Goal: Task Accomplishment & Management: Manage account settings

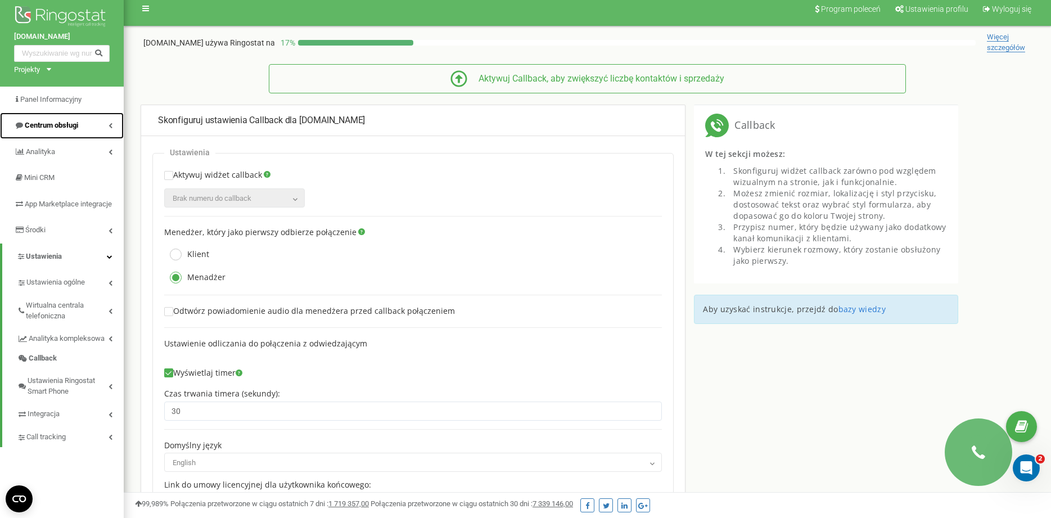
click at [72, 126] on span "Centrum obsługi" at bounding box center [51, 125] width 53 height 8
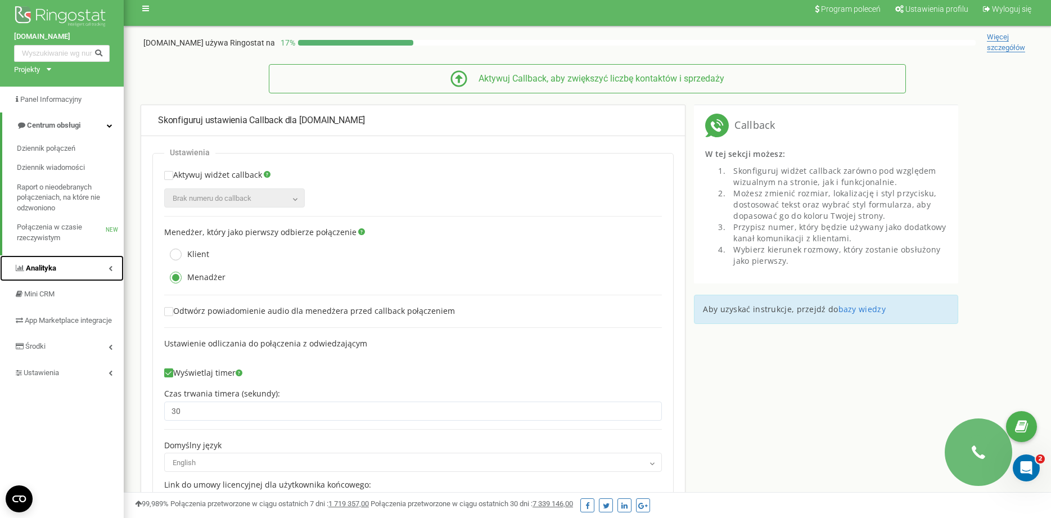
click at [62, 264] on link "Analityka" at bounding box center [62, 268] width 124 height 26
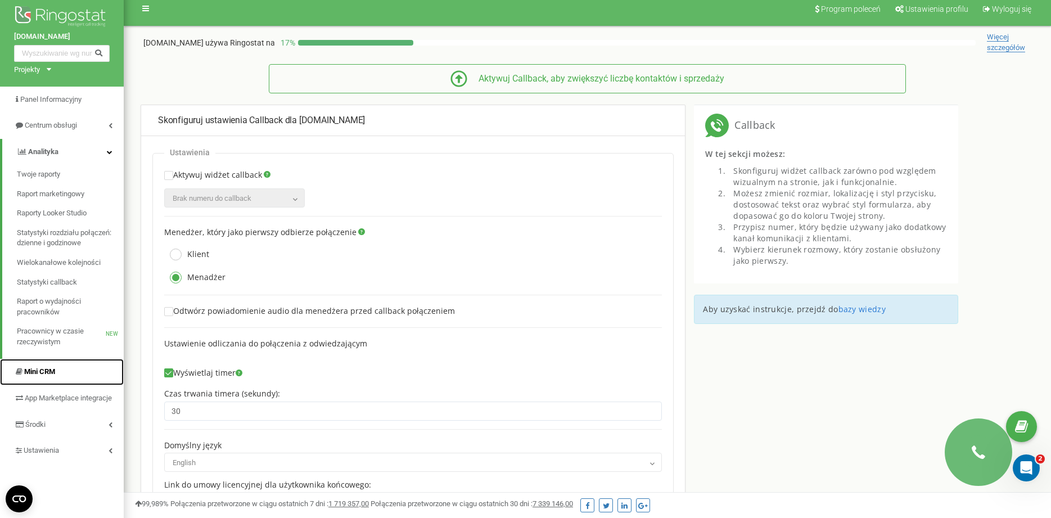
click at [66, 372] on link "Mini CRM" at bounding box center [62, 372] width 124 height 26
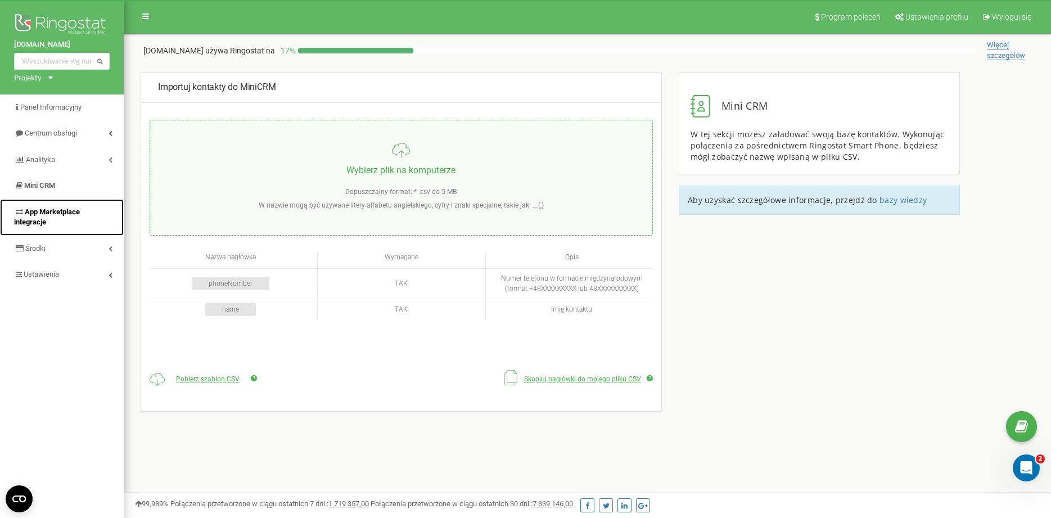
click at [69, 210] on span "App Marketplace integracje" at bounding box center [47, 216] width 66 height 19
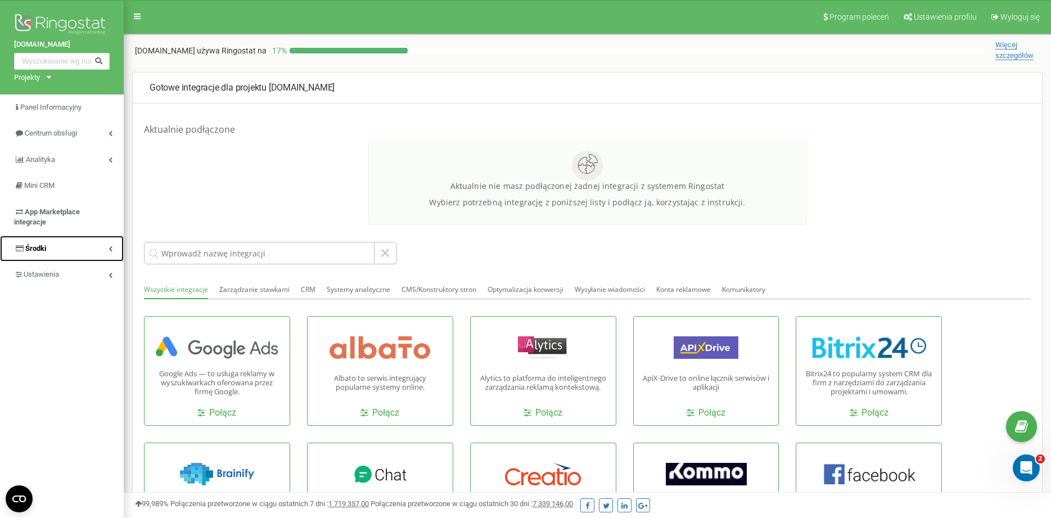
click at [66, 246] on link "Środki" at bounding box center [62, 249] width 124 height 26
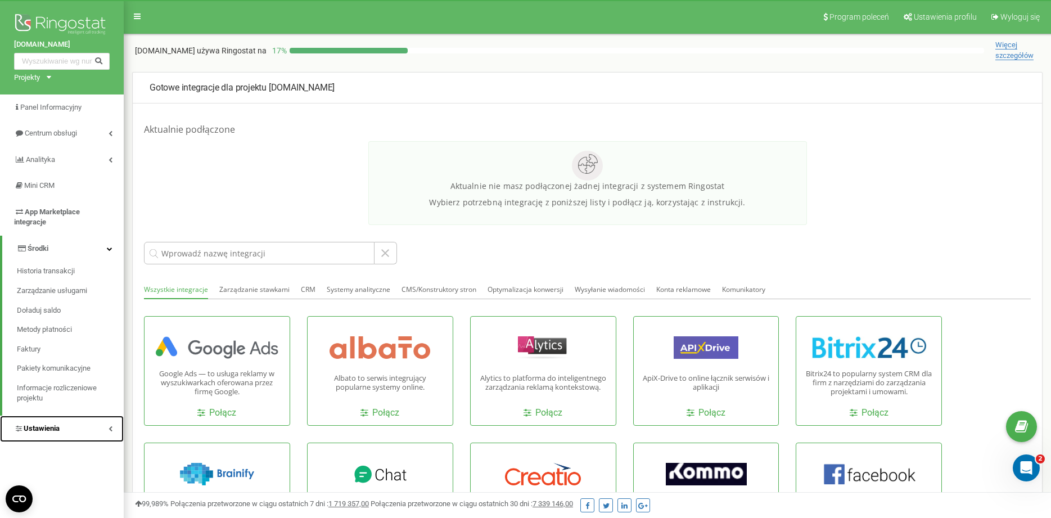
click at [82, 422] on link "Ustawienia" at bounding box center [62, 428] width 124 height 26
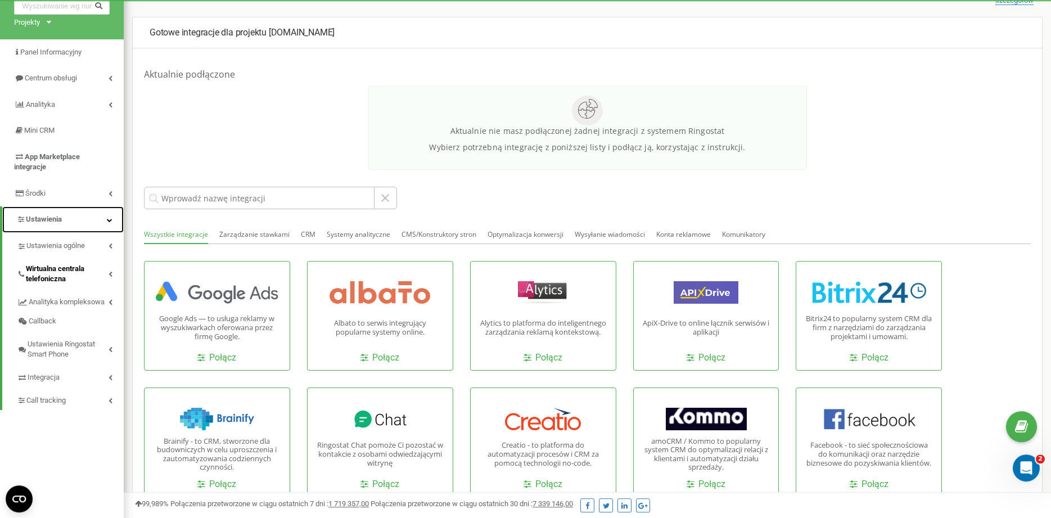
scroll to position [57, 0]
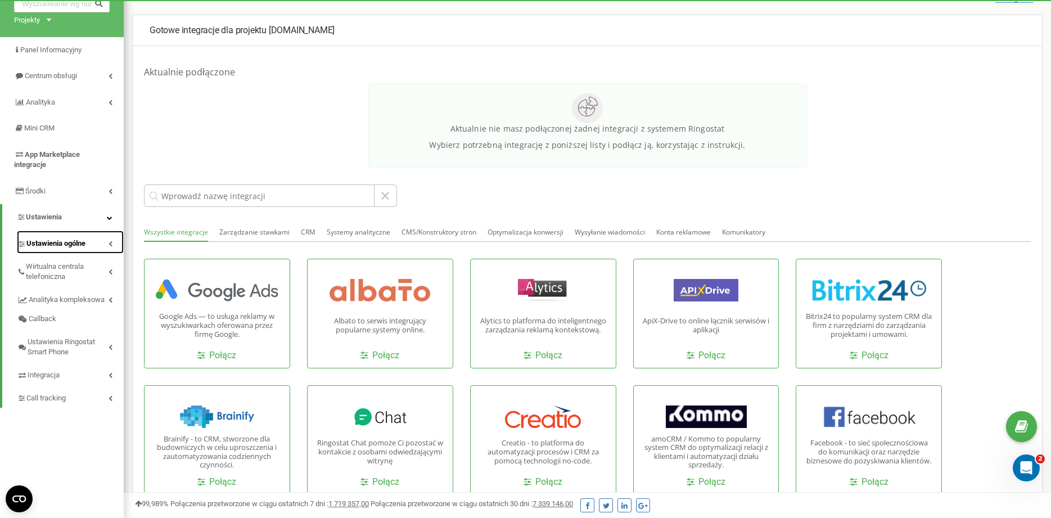
click at [75, 242] on span "Ustawienia ogólne" at bounding box center [55, 243] width 59 height 11
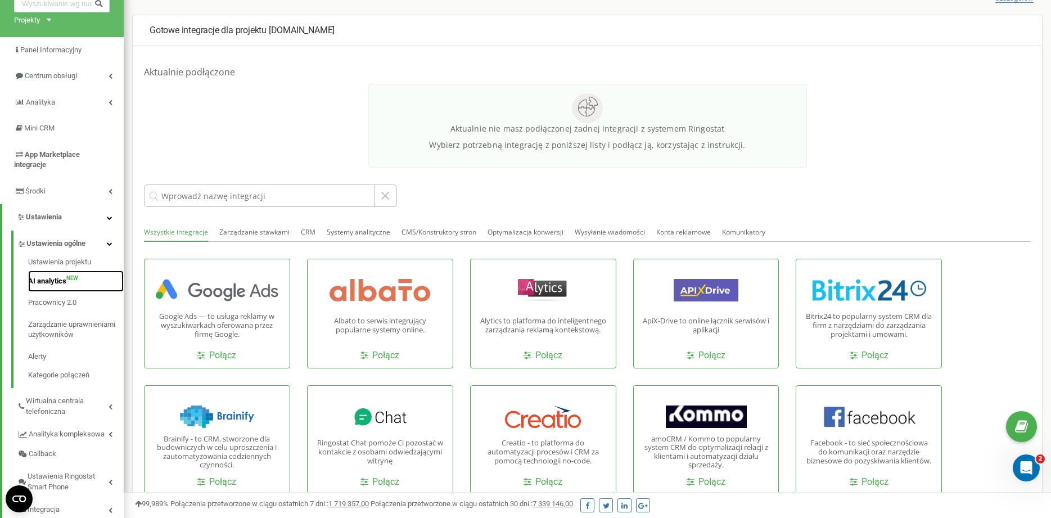
click at [56, 281] on link "AI analytics NEW" at bounding box center [76, 281] width 96 height 22
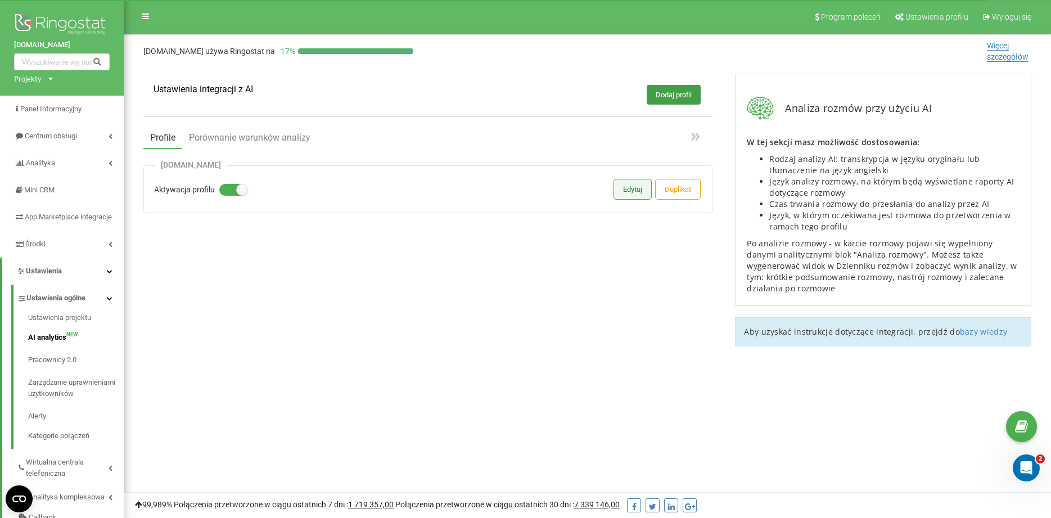
click at [627, 191] on button "Edytuj" at bounding box center [632, 189] width 37 height 20
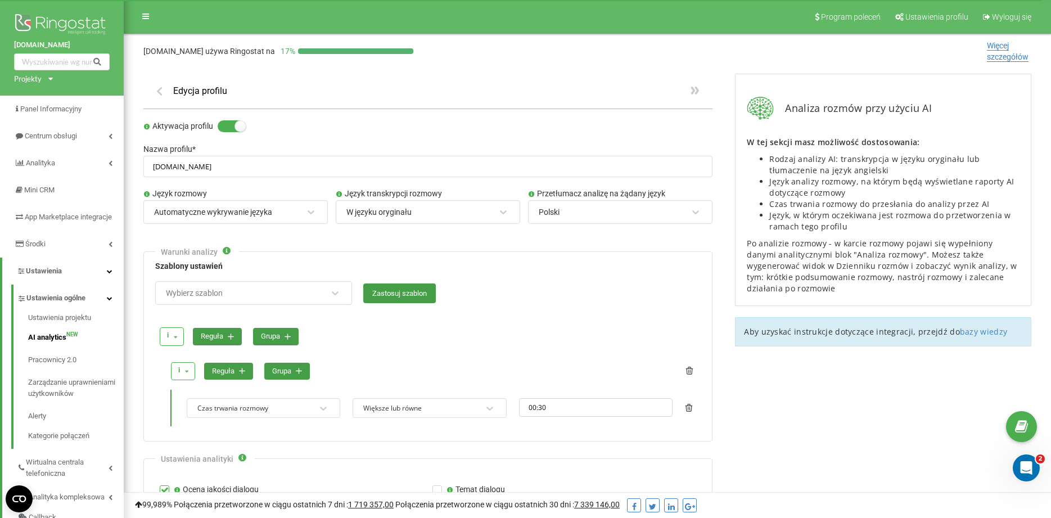
click at [374, 213] on div "W języku oryginału" at bounding box center [378, 212] width 65 height 10
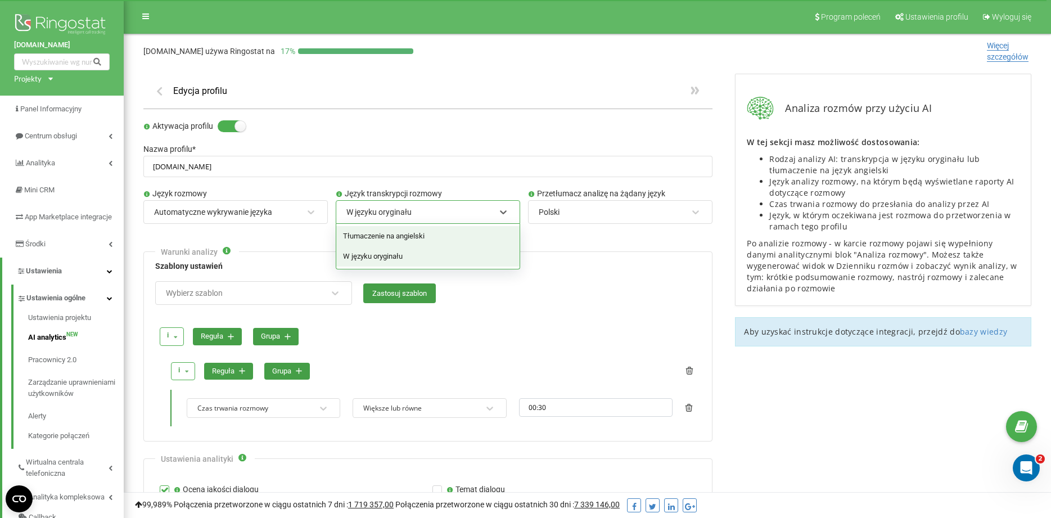
click at [376, 208] on div "W języku oryginału" at bounding box center [378, 212] width 65 height 10
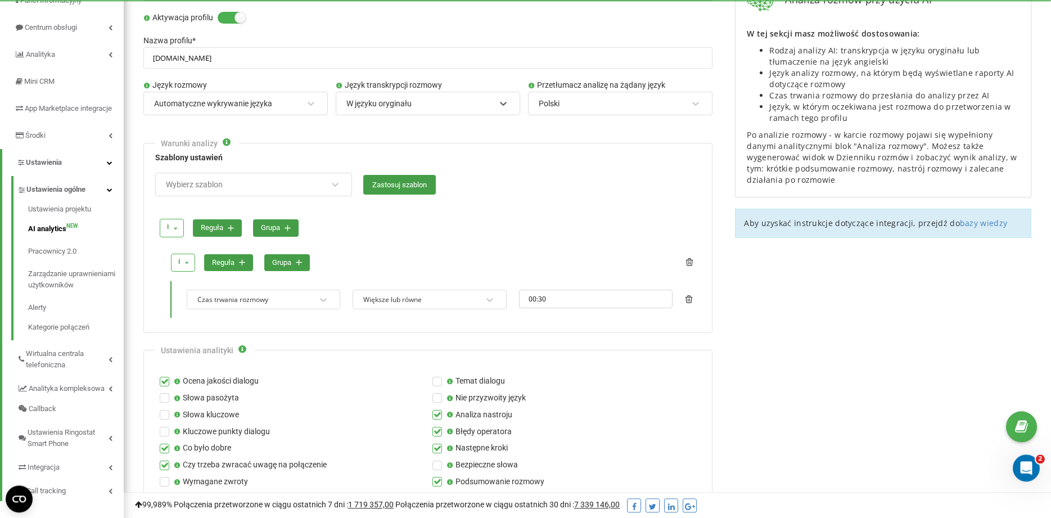
scroll to position [115, 0]
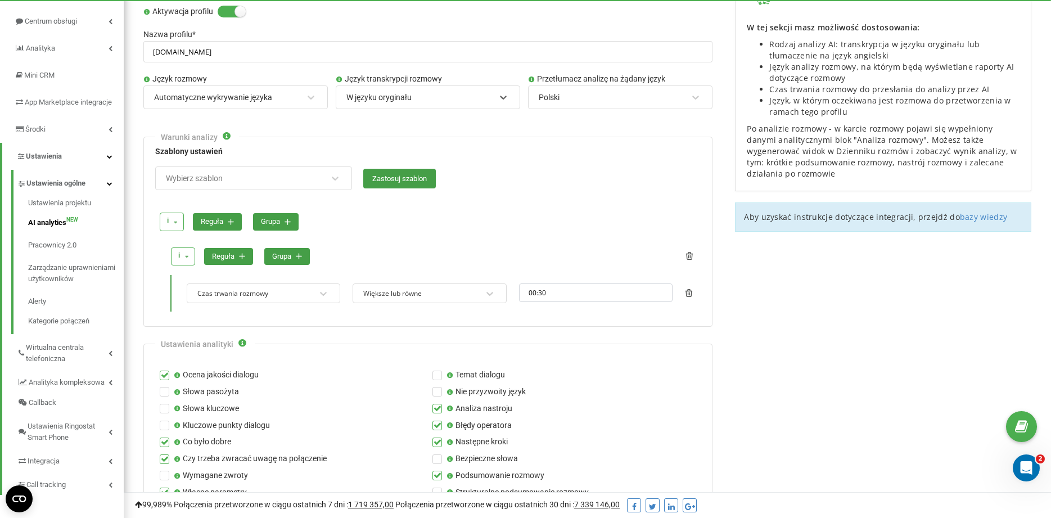
click at [207, 182] on div "Wybierz szablon" at bounding box center [194, 178] width 57 height 8
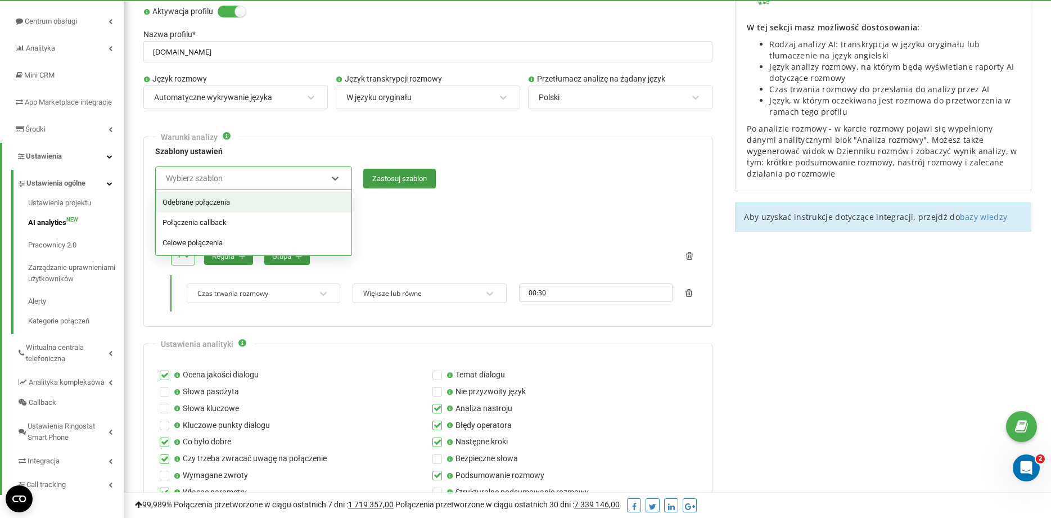
click at [207, 180] on div "Wybierz szablon" at bounding box center [194, 178] width 57 height 8
click at [207, 179] on div "Wybierz szablon" at bounding box center [194, 178] width 57 height 8
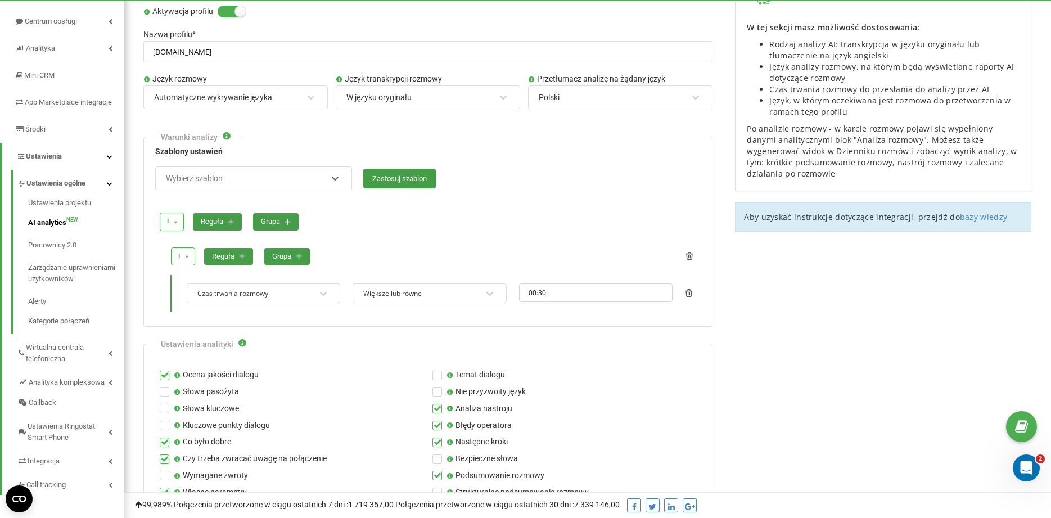
click at [207, 179] on div "Wybierz szablon" at bounding box center [194, 178] width 57 height 8
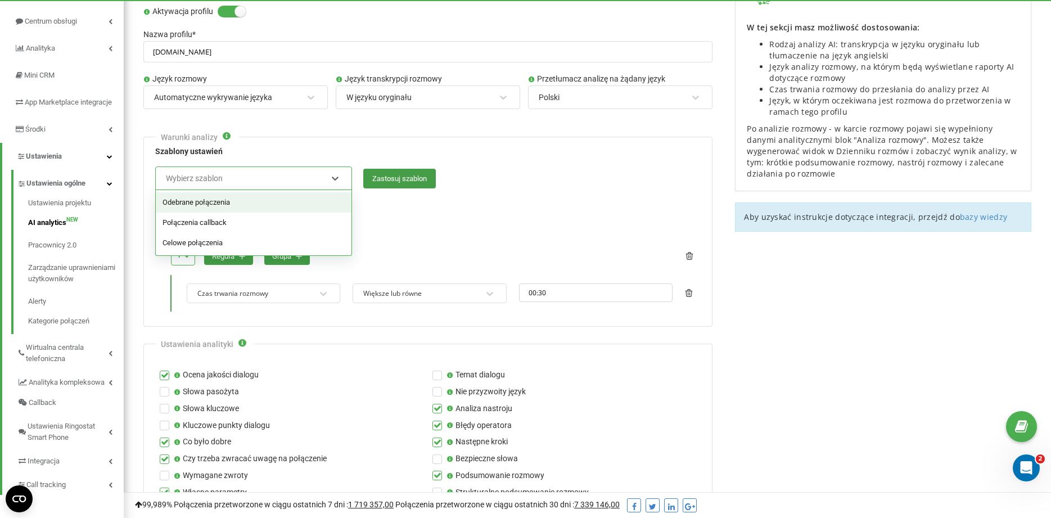
click at [138, 174] on div "Edycja profilu Aktywacja profilu Nazwa profilu * HT-BOX.COM Język rozmowy Autom…" at bounding box center [427, 468] width 591 height 1041
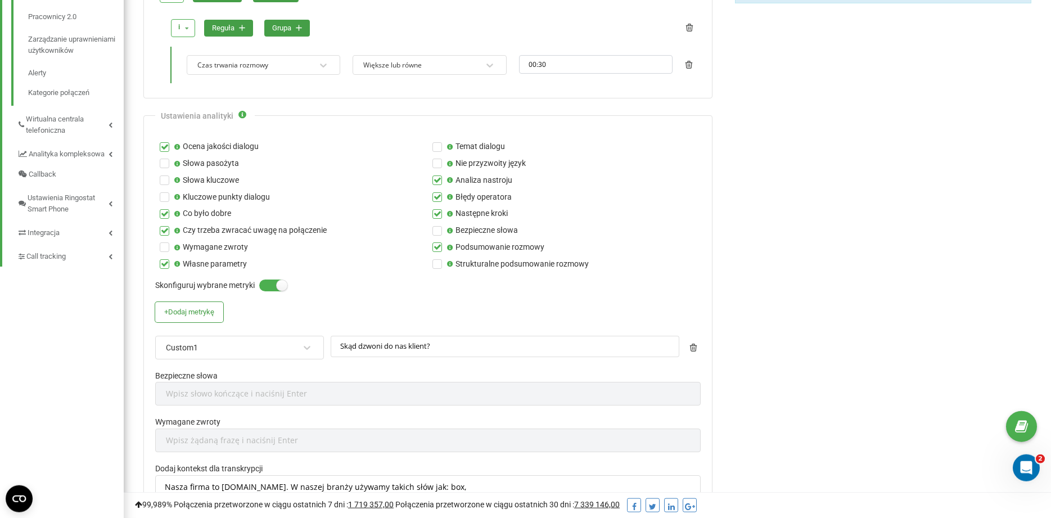
scroll to position [344, 0]
click at [451, 193] on icon at bounding box center [449, 196] width 7 height 6
click at [0, 0] on input "Błędy operatora" at bounding box center [0, 0] width 0 height 0
click at [451, 193] on icon at bounding box center [449, 196] width 7 height 6
click at [0, 0] on input "Błędy operatora" at bounding box center [0, 0] width 0 height 0
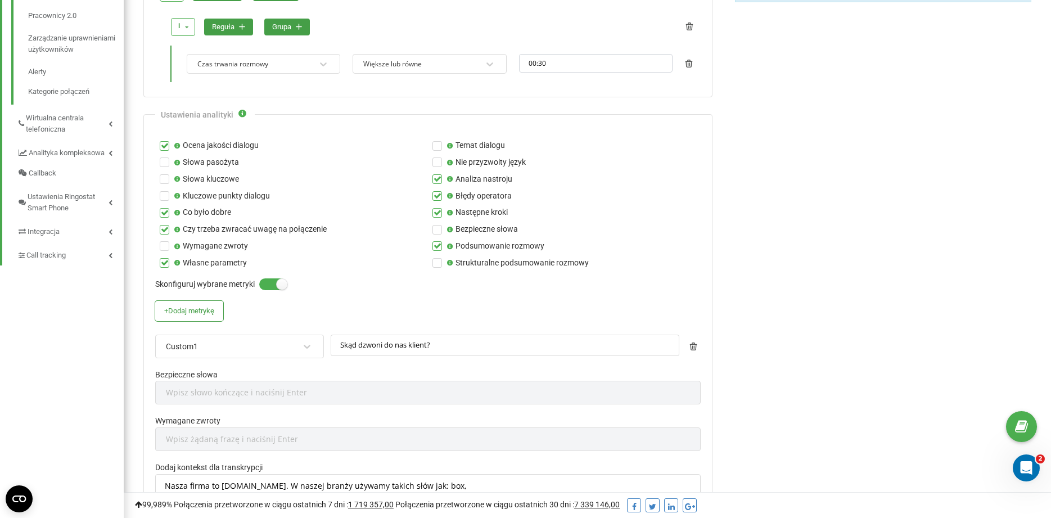
click at [439, 191] on label at bounding box center [437, 191] width 10 height 0
click at [0, 0] on input "Błędy operatora" at bounding box center [0, 0] width 0 height 0
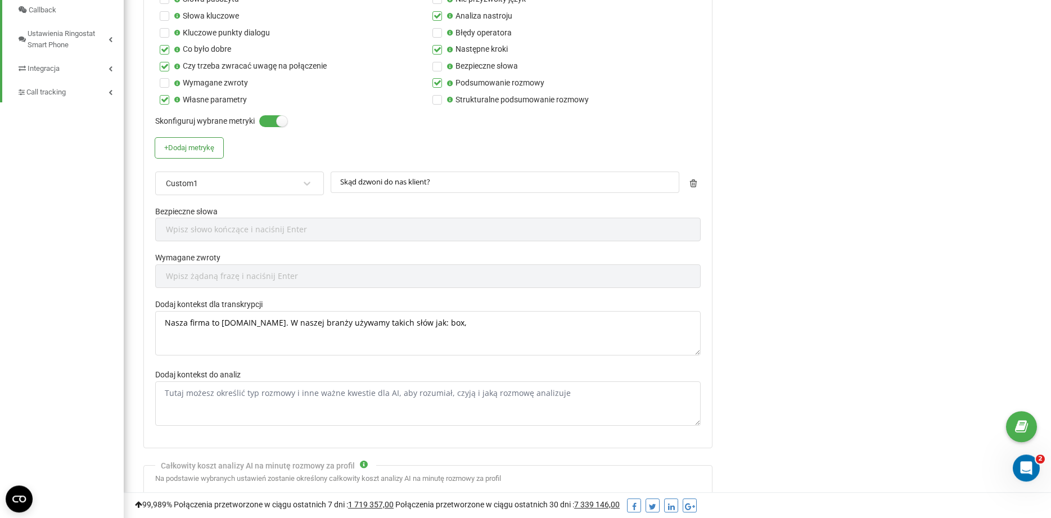
scroll to position [516, 0]
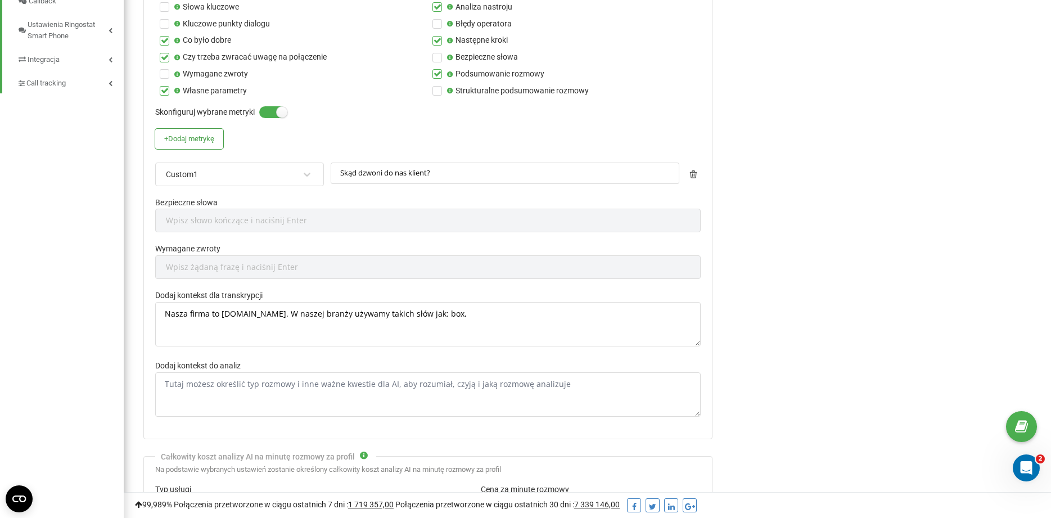
click at [284, 178] on div "Custom1" at bounding box center [232, 174] width 135 height 19
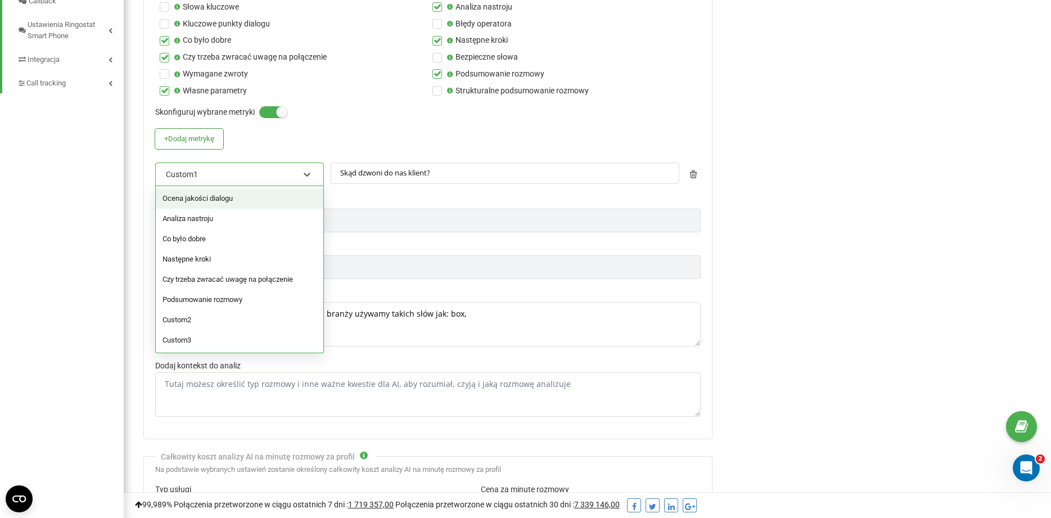
click at [285, 177] on div "Custom1" at bounding box center [232, 174] width 135 height 19
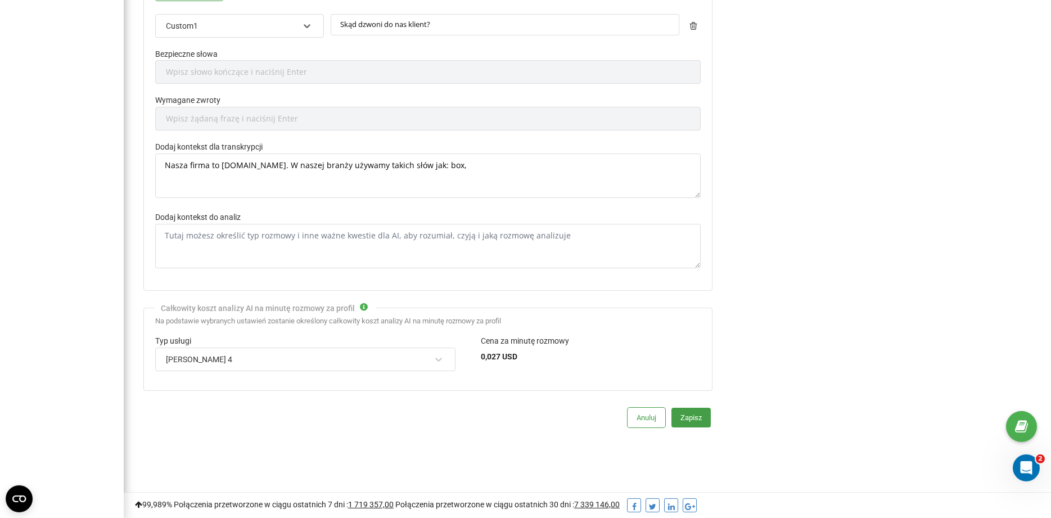
scroll to position [666, 0]
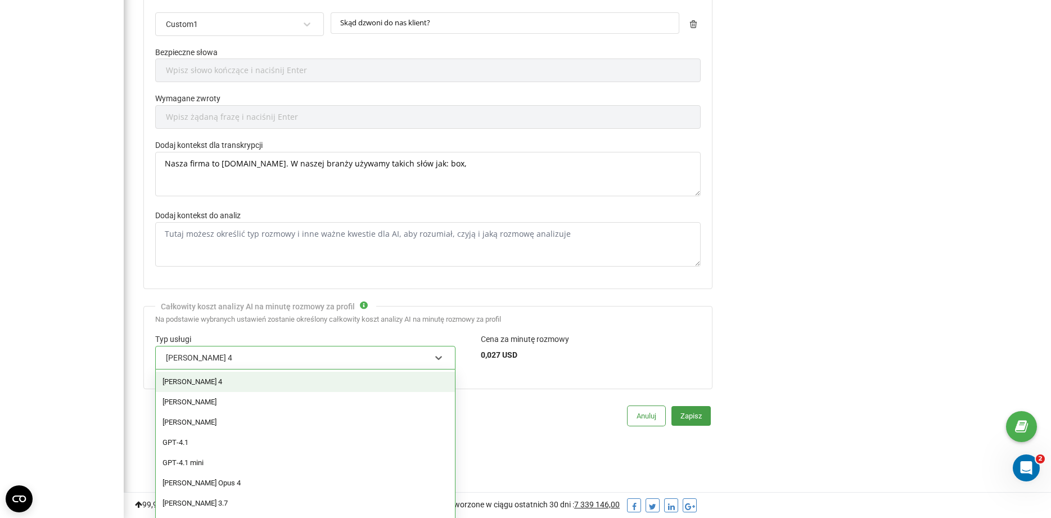
click at [335, 356] on div "Claude Sonnet 4" at bounding box center [298, 357] width 266 height 19
click at [308, 394] on div "Claude Opus" at bounding box center [305, 402] width 299 height 20
click at [318, 357] on div "Claude Opus" at bounding box center [298, 357] width 266 height 19
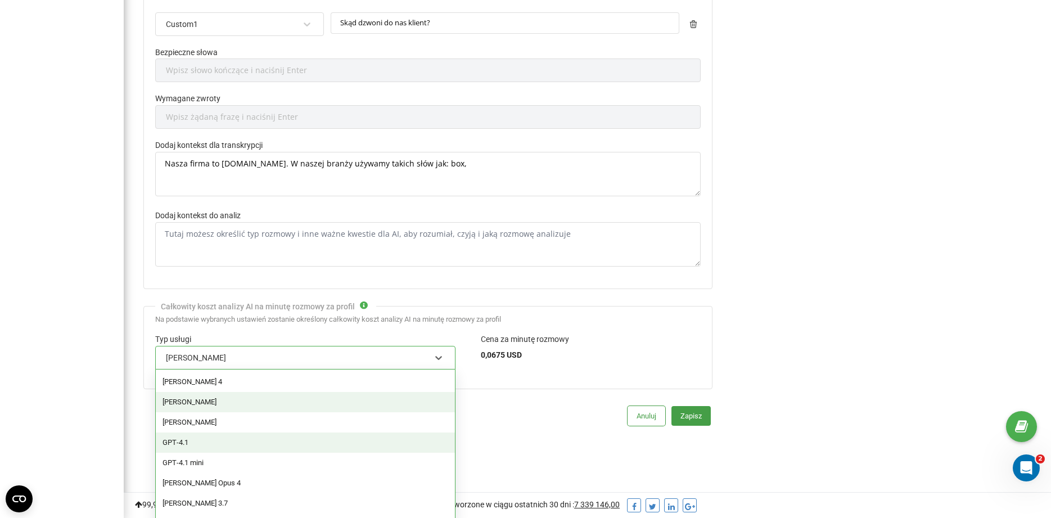
click at [296, 434] on div "GPT‑4.1" at bounding box center [305, 442] width 299 height 20
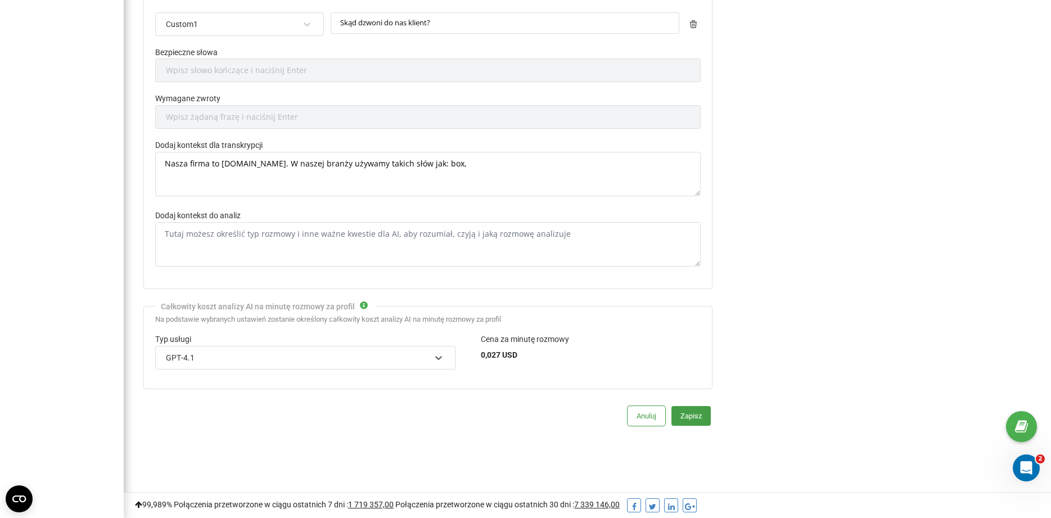
click at [307, 355] on div "GPT‑4.1" at bounding box center [298, 357] width 266 height 19
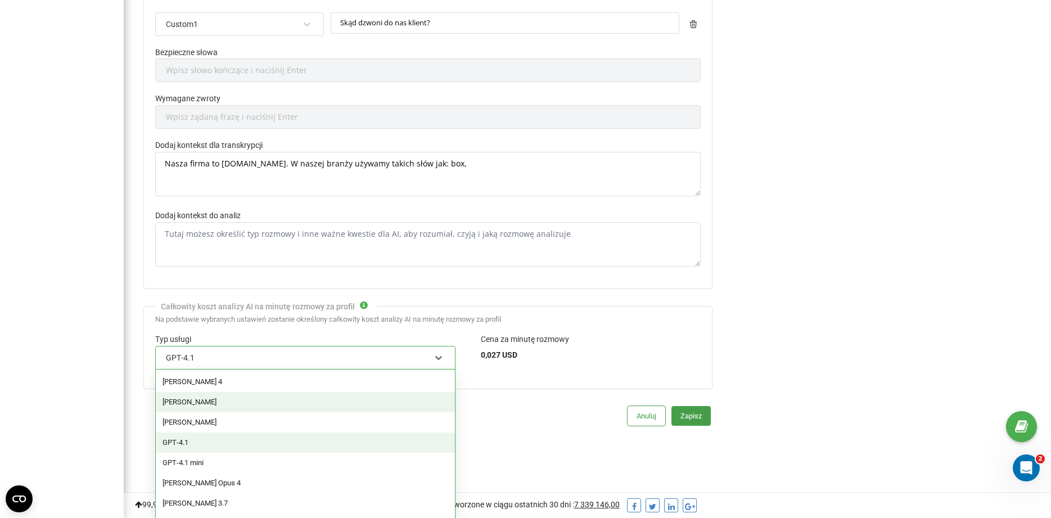
scroll to position [54, 0]
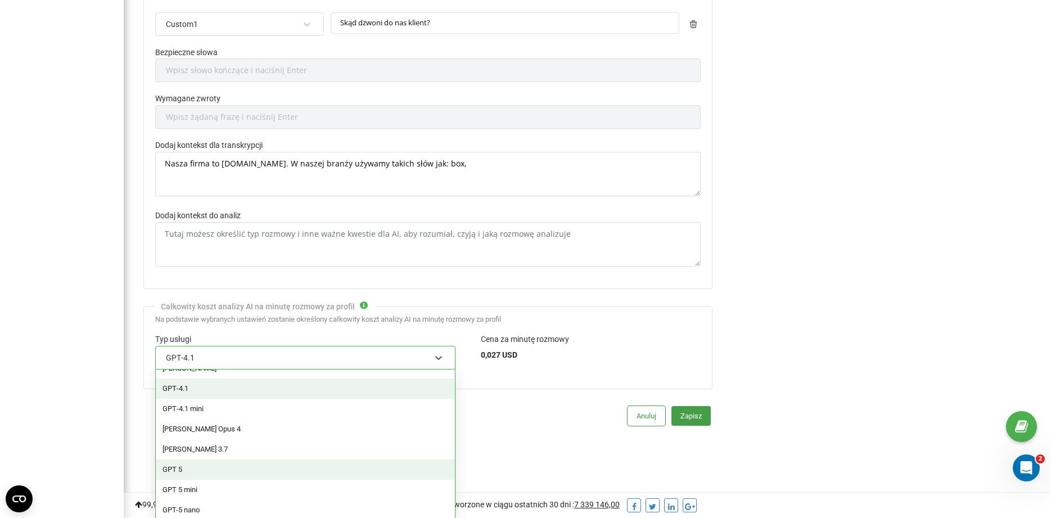
click at [297, 461] on div "GPT 5" at bounding box center [305, 469] width 299 height 20
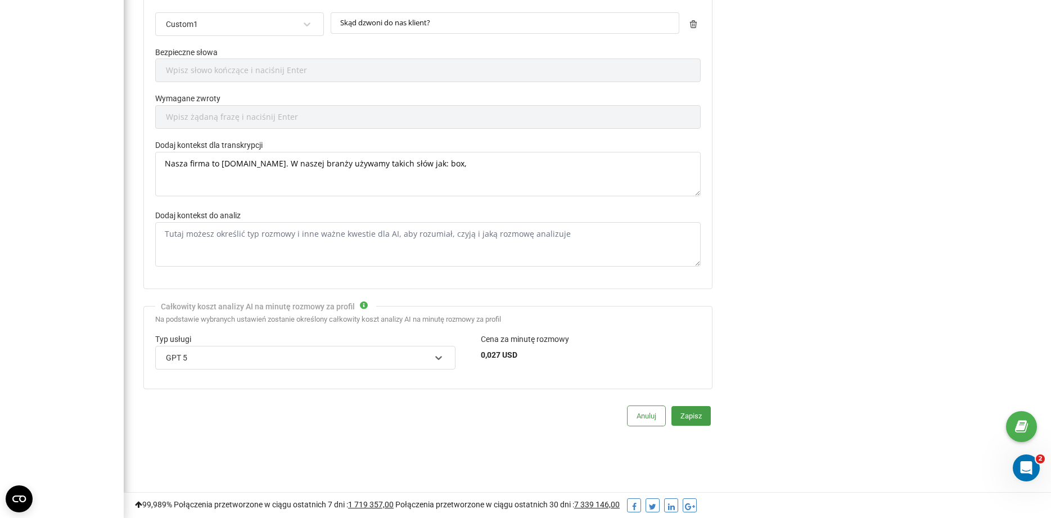
click at [313, 353] on div "GPT 5" at bounding box center [298, 357] width 266 height 19
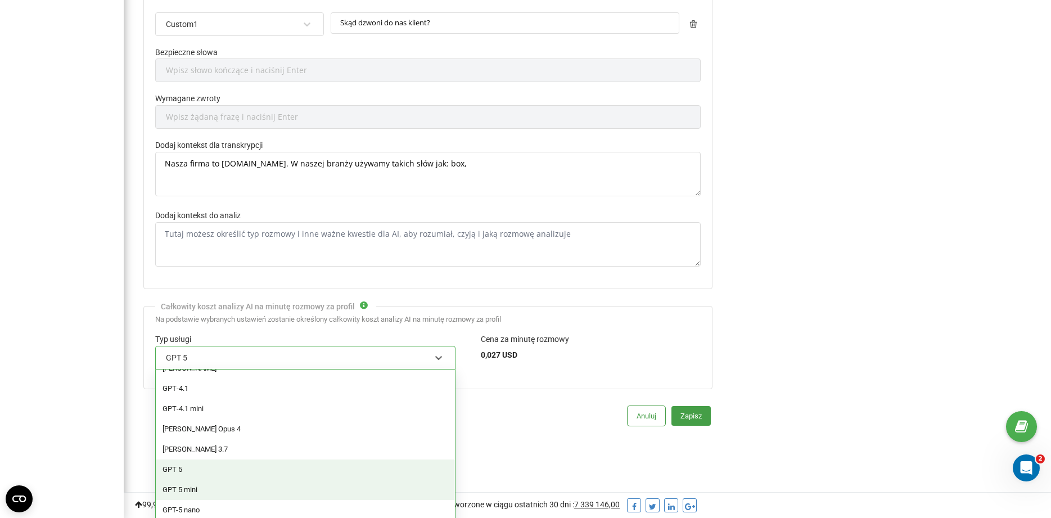
click at [288, 483] on div "GPT 5 mini" at bounding box center [305, 490] width 299 height 20
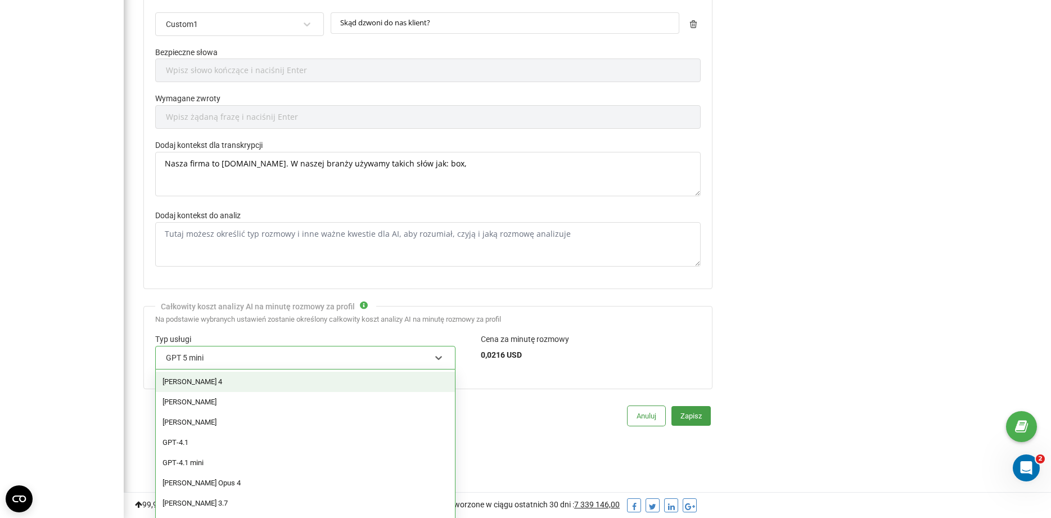
click at [301, 357] on div "GPT 5 mini" at bounding box center [298, 357] width 266 height 19
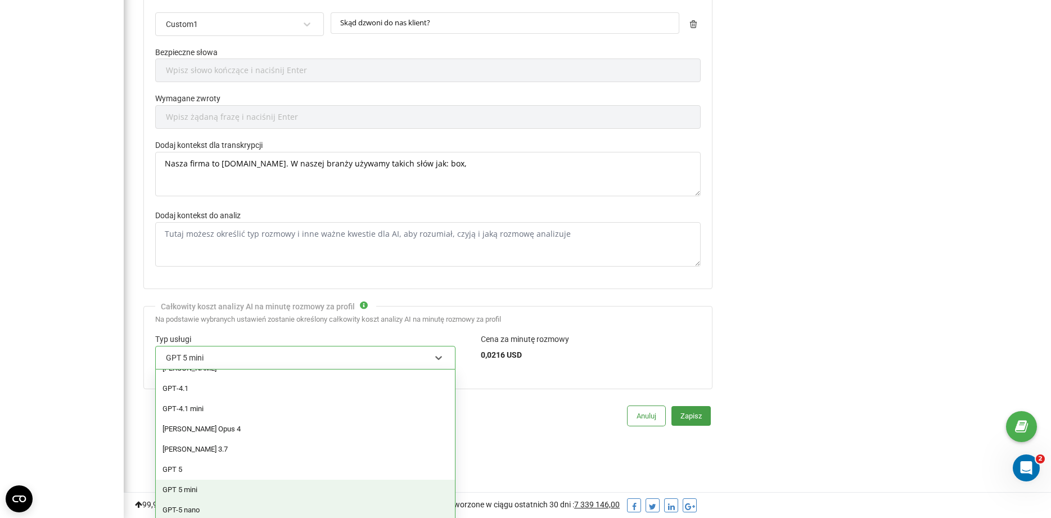
click at [278, 501] on div "GPT-5 nano" at bounding box center [305, 510] width 299 height 20
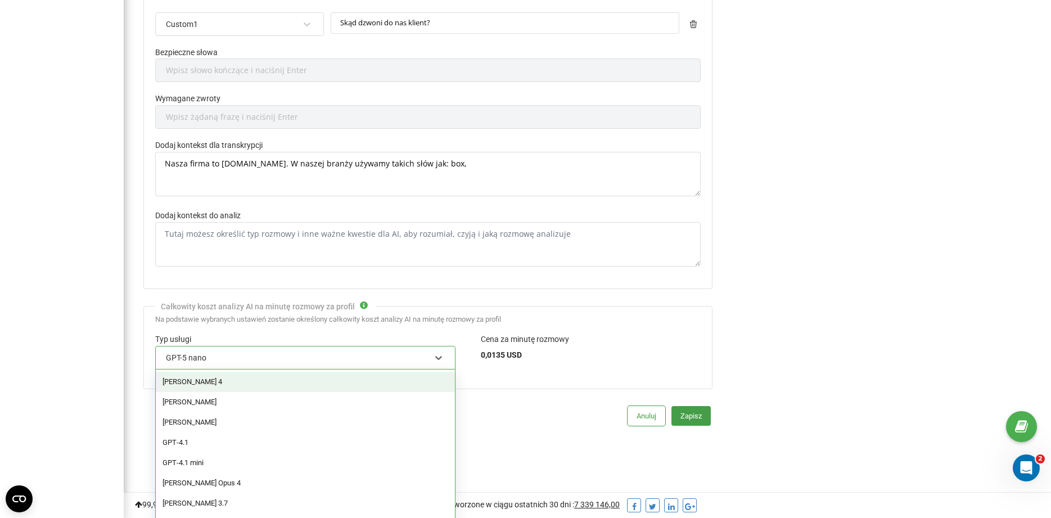
click at [301, 353] on div "GPT-5 nano" at bounding box center [298, 357] width 266 height 19
click at [290, 378] on div "Claude Sonnet 4" at bounding box center [305, 382] width 299 height 20
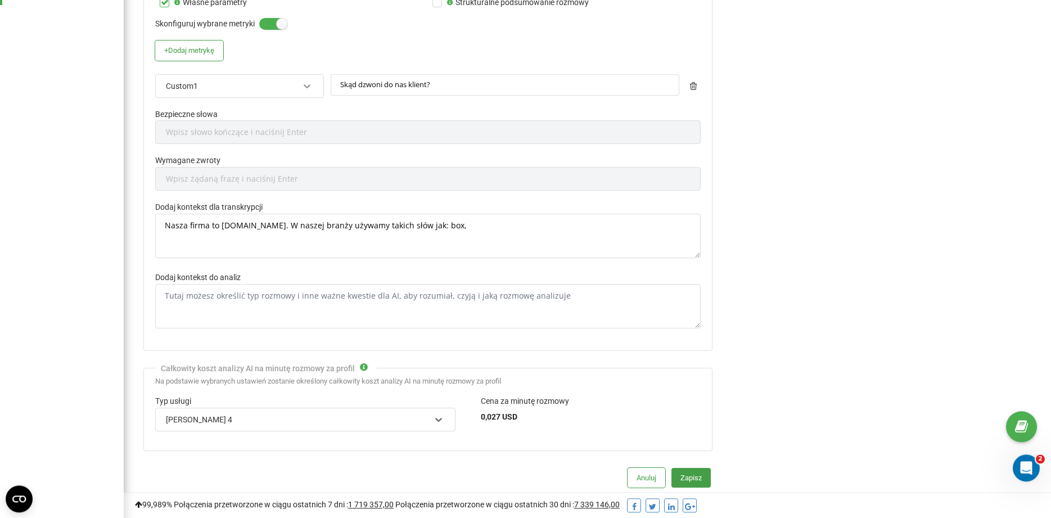
scroll to position [494, 0]
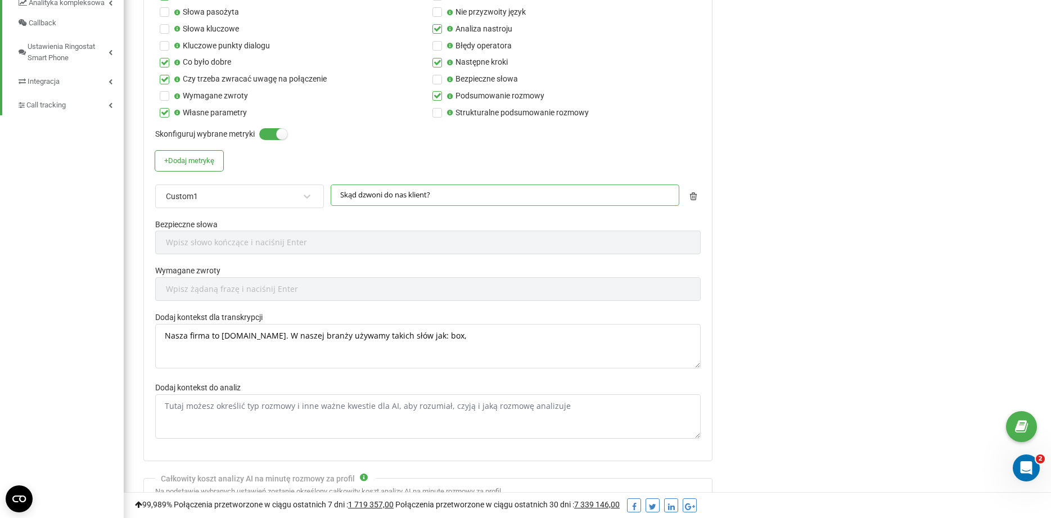
click at [388, 195] on input "Skąd dzwoni do nas klient?" at bounding box center [505, 195] width 349 height 22
click at [202, 165] on button "+ Dodaj metrykę" at bounding box center [189, 161] width 68 height 20
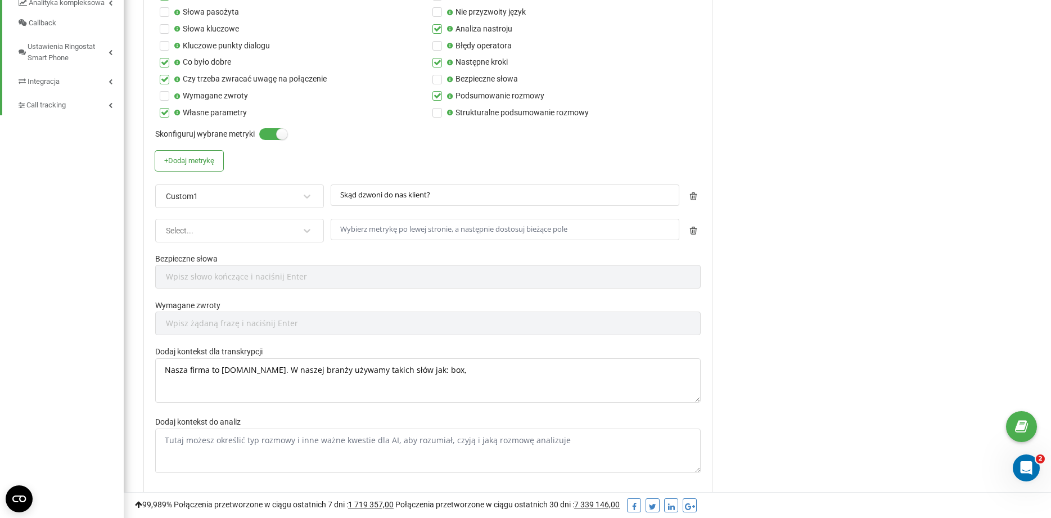
click at [225, 200] on div "Custom1" at bounding box center [232, 196] width 135 height 19
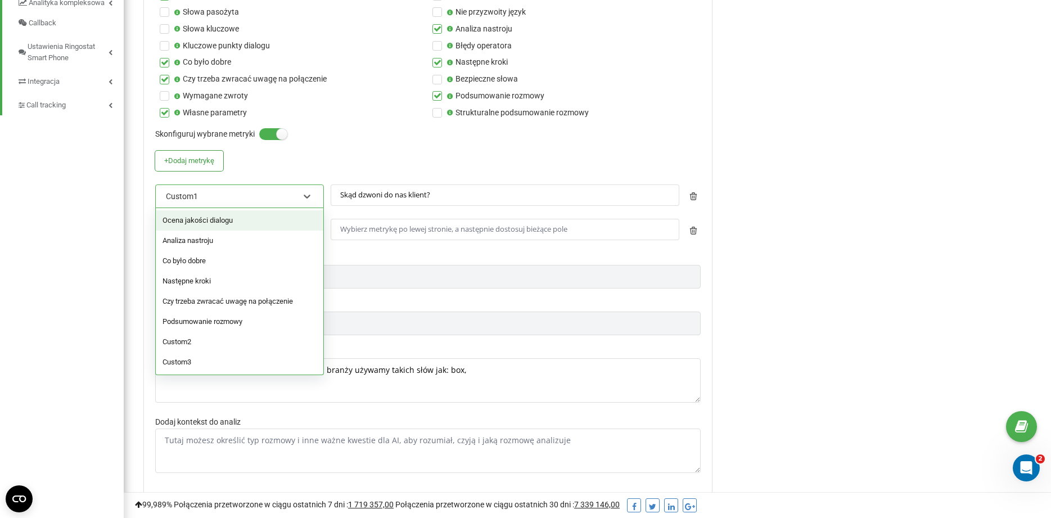
click at [225, 196] on div "Custom1" at bounding box center [232, 196] width 135 height 19
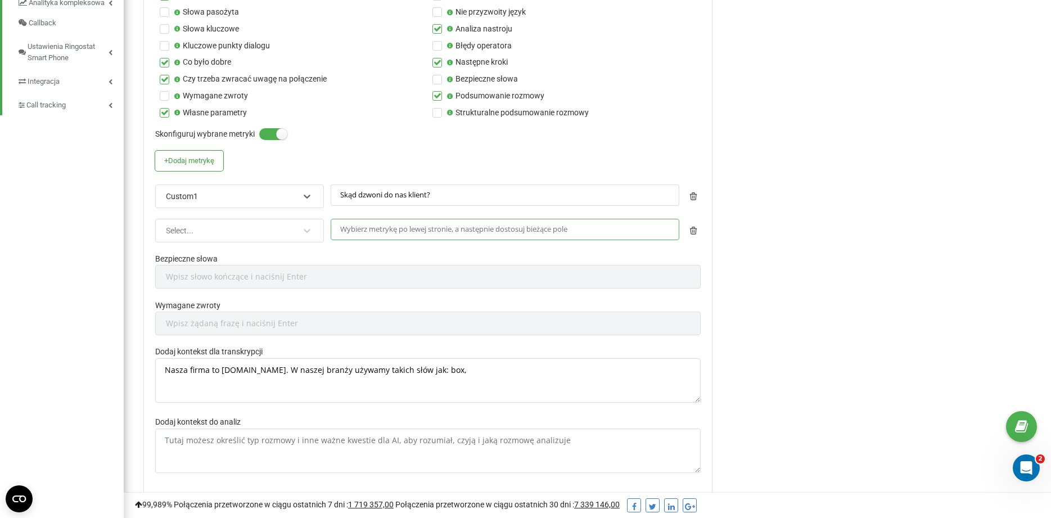
click at [397, 239] on input "text" at bounding box center [505, 230] width 349 height 22
click at [251, 203] on div "Custom1" at bounding box center [232, 196] width 135 height 19
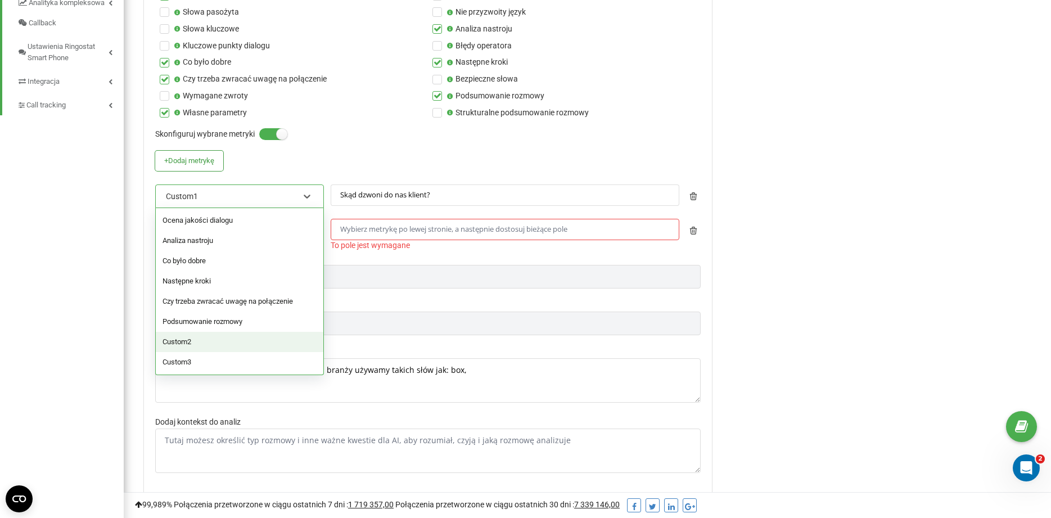
click at [223, 334] on div "Custom2" at bounding box center [240, 342] width 168 height 20
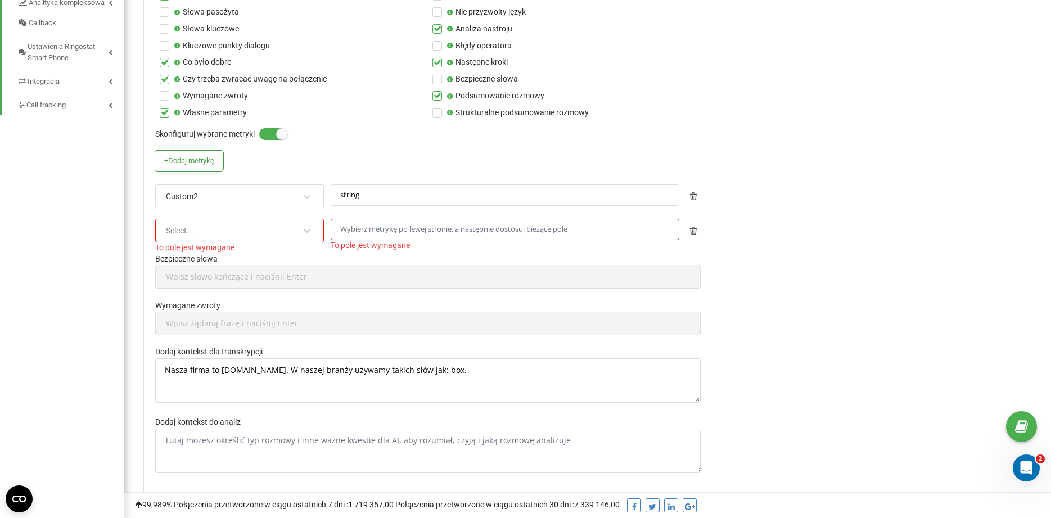
click at [242, 196] on div "Custom2" at bounding box center [232, 196] width 135 height 19
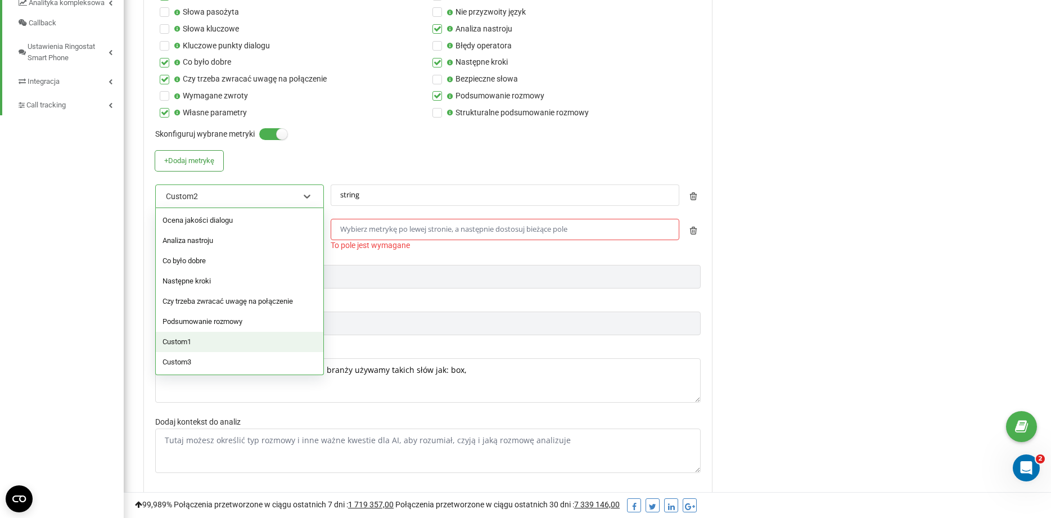
click at [228, 340] on div "Custom1" at bounding box center [240, 342] width 168 height 20
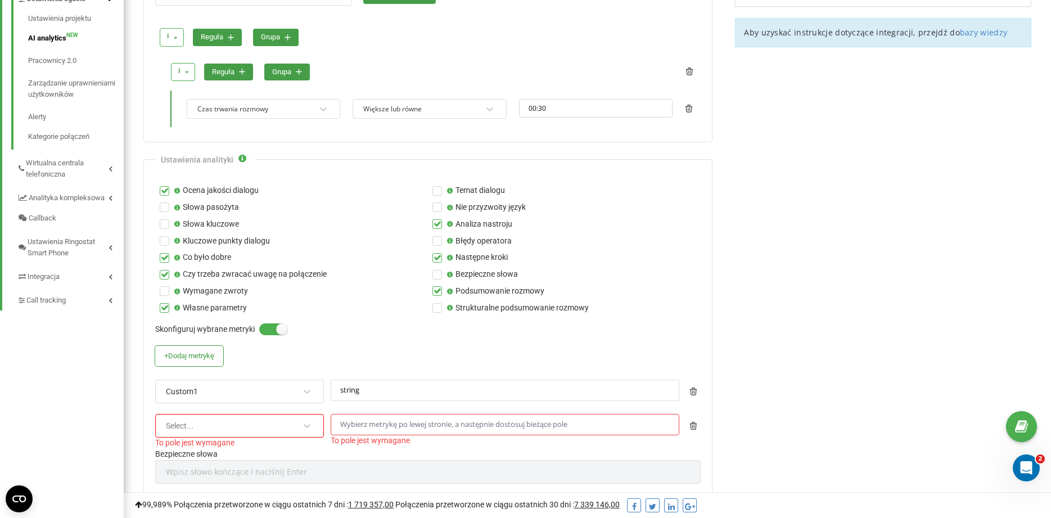
scroll to position [471, 0]
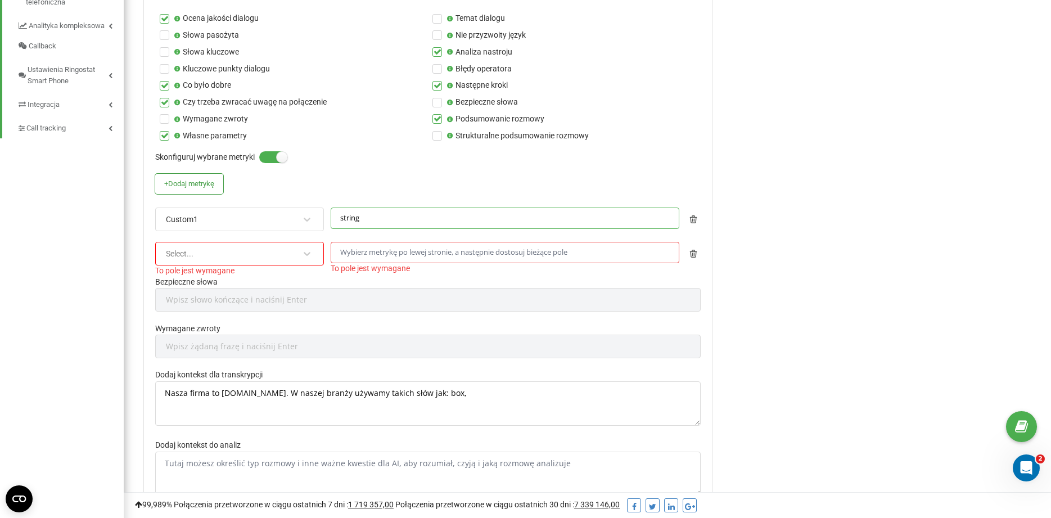
drag, startPoint x: 356, startPoint y: 226, endPoint x: 309, endPoint y: 227, distance: 47.2
click at [331, 227] on input "string" at bounding box center [505, 218] width 349 height 22
paste input "Jakie jest imię i nazwisko klienta?"
type input "Jakie jest imię i nazwisko klienta?"
click at [253, 256] on div "Select..." at bounding box center [232, 253] width 135 height 19
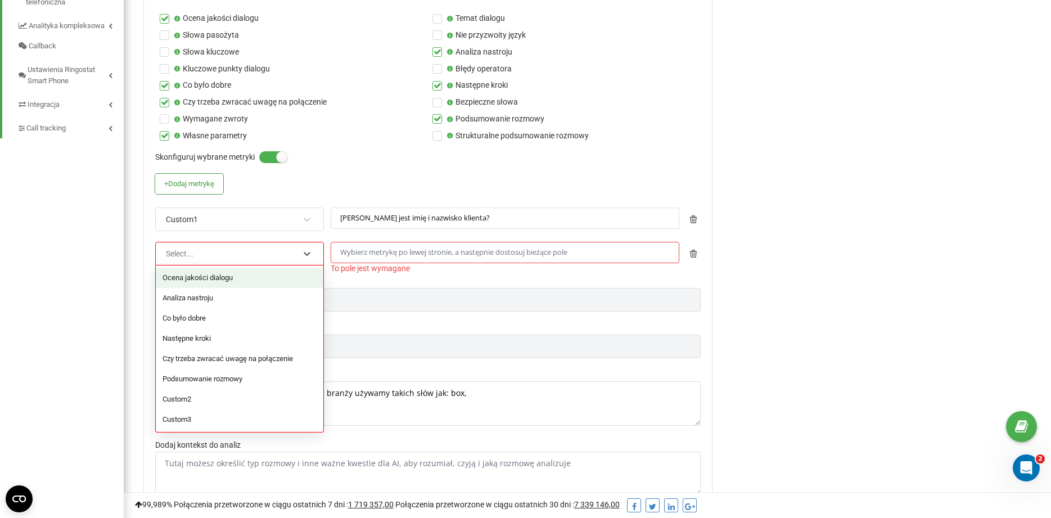
click at [361, 252] on input "text" at bounding box center [505, 253] width 349 height 22
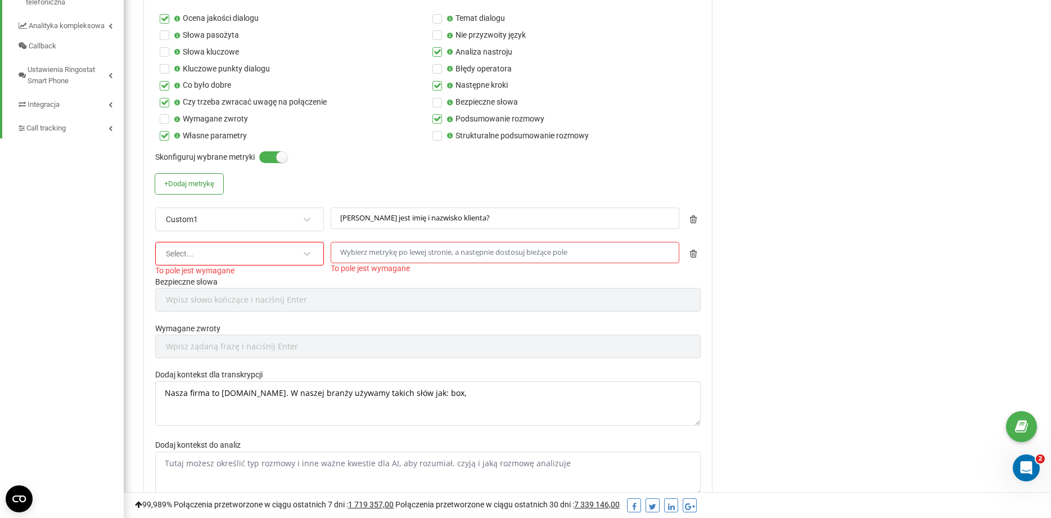
paste input "W jakiej miejscowości klient chciałby postawić obiekt Self-Storage?"
type input "W jakiej miejscowości klient chciałby postawić obiekt Self-Storage?"
click at [357, 269] on div at bounding box center [505, 268] width 349 height 11
click at [195, 188] on button "+ Dodaj metrykę" at bounding box center [189, 184] width 68 height 20
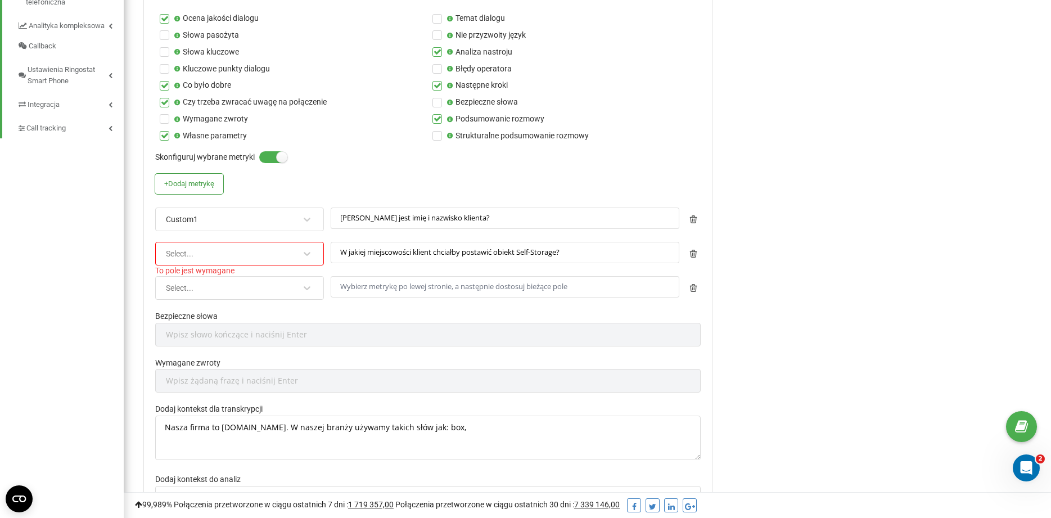
click at [238, 250] on div "Select..." at bounding box center [232, 253] width 135 height 19
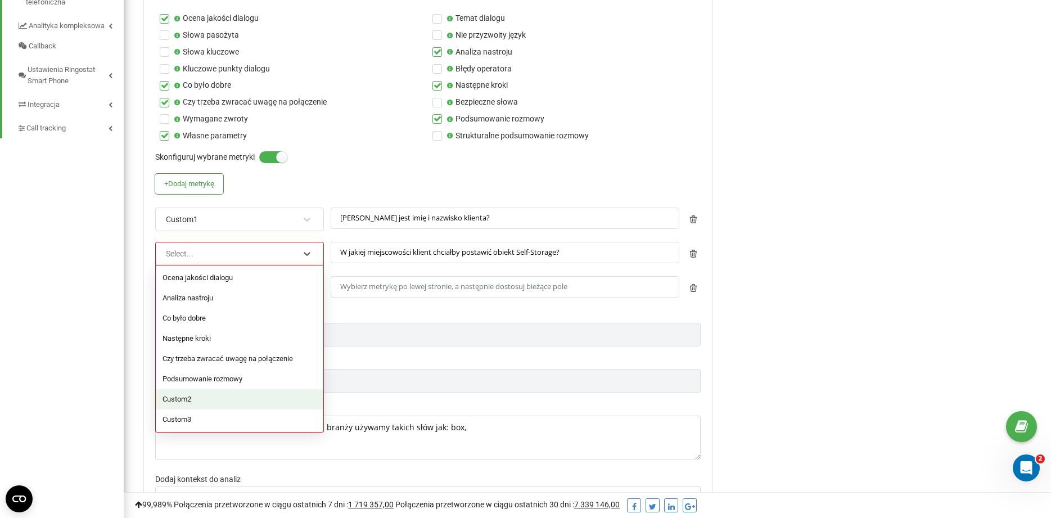
drag, startPoint x: 254, startPoint y: 395, endPoint x: 255, endPoint y: 352, distance: 43.3
click at [254, 395] on div "Custom2" at bounding box center [240, 399] width 168 height 20
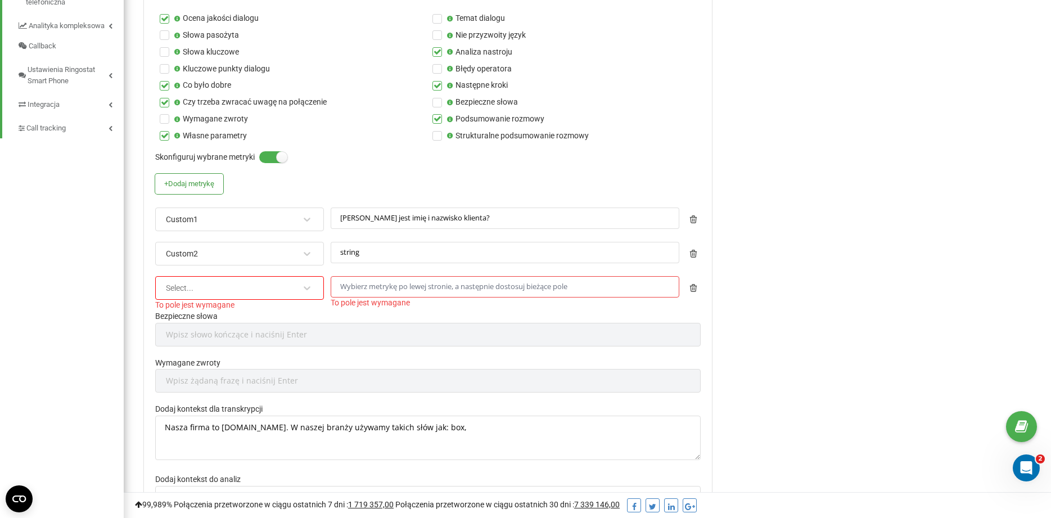
click at [270, 297] on div "Select..." at bounding box center [239, 288] width 169 height 24
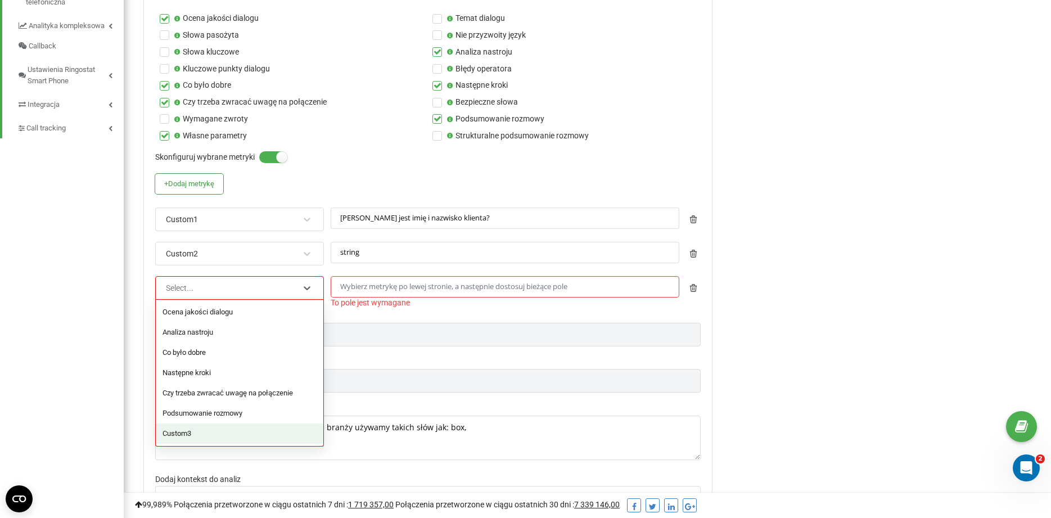
click at [231, 432] on div "Custom3" at bounding box center [240, 433] width 168 height 20
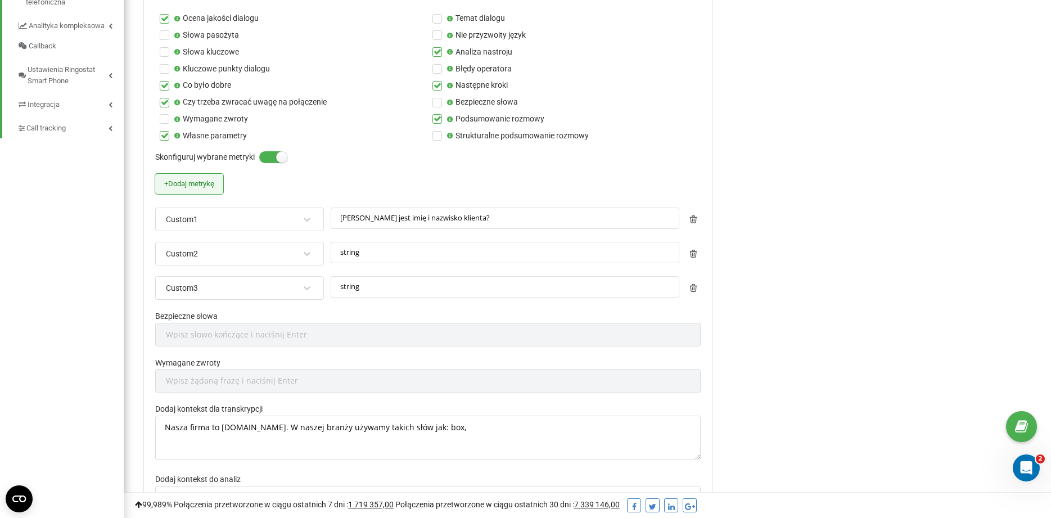
click at [212, 175] on button "+ Dodaj metrykę" at bounding box center [189, 184] width 68 height 20
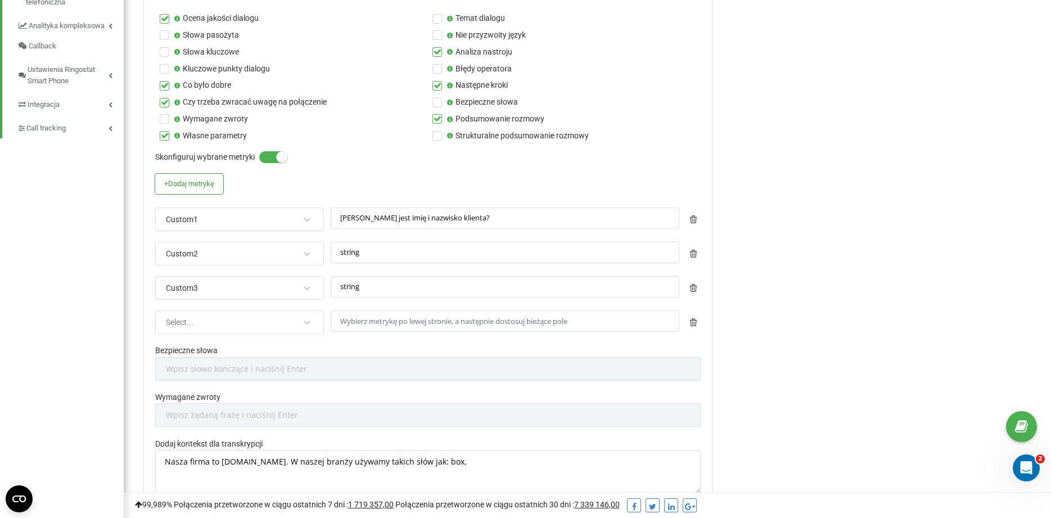
click at [246, 319] on div "Select..." at bounding box center [232, 322] width 135 height 19
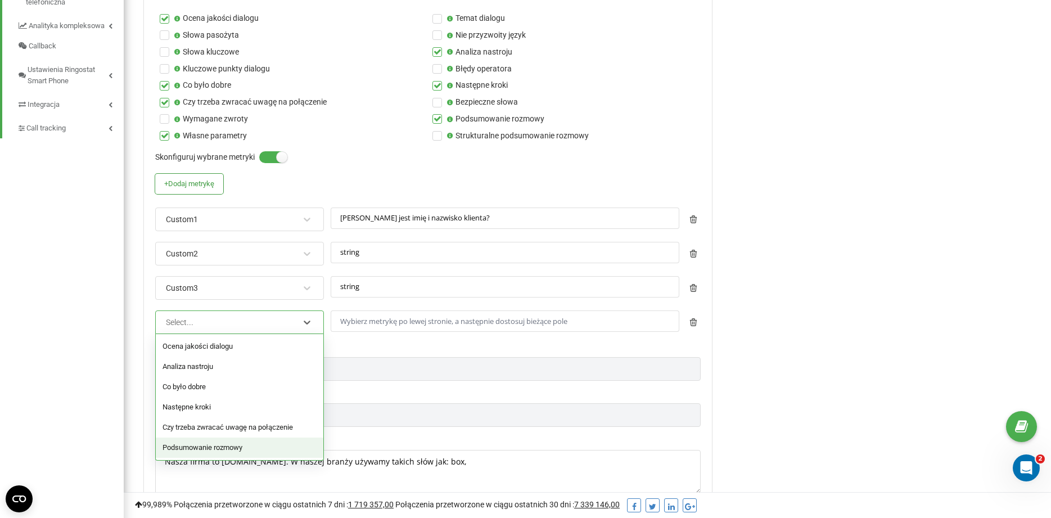
click at [241, 443] on div "Podsumowanie rozmowy" at bounding box center [240, 447] width 168 height 20
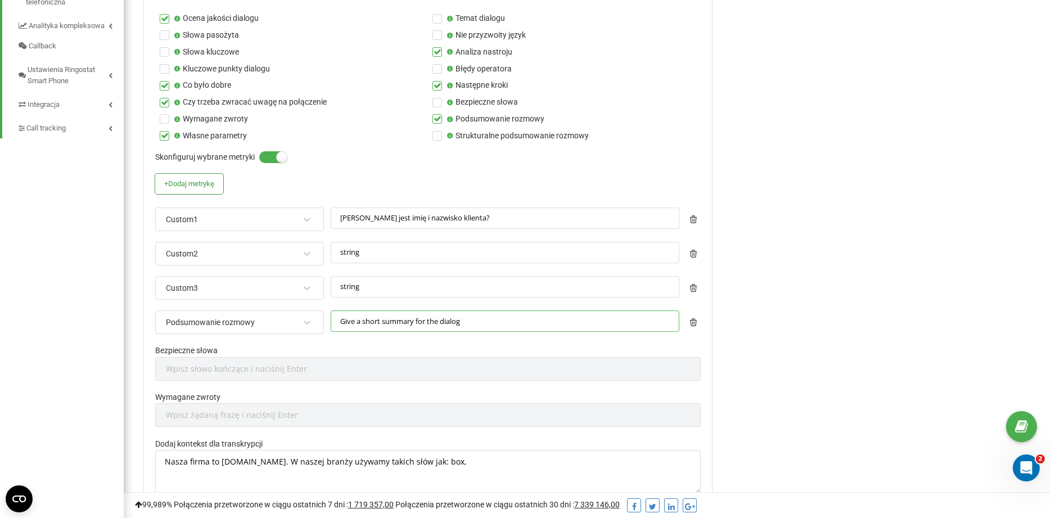
click at [377, 322] on input "Give a short summary for the dialog" at bounding box center [505, 321] width 349 height 22
click at [283, 326] on div "Podsumowanie rozmowy" at bounding box center [232, 322] width 135 height 19
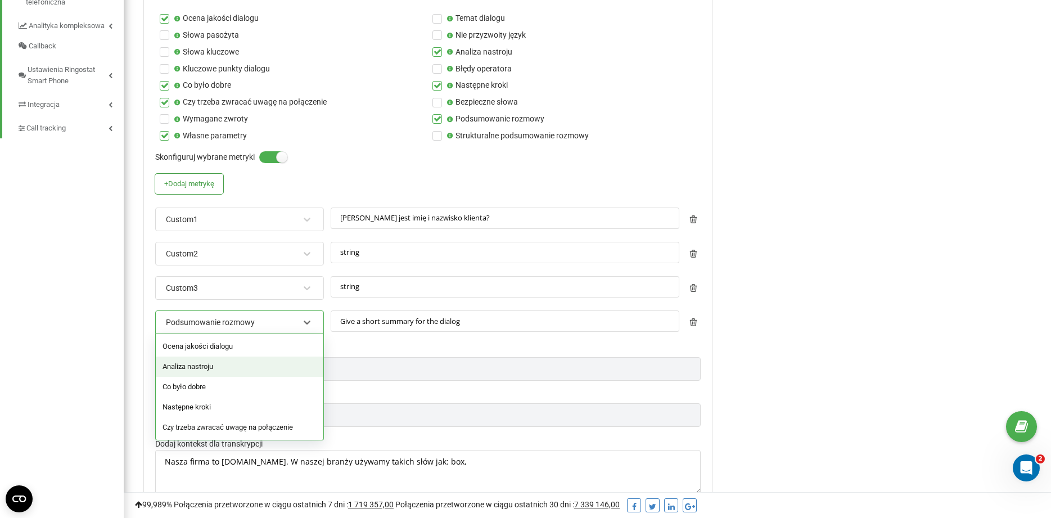
click at [381, 346] on label "Bezpieczne słowa" at bounding box center [427, 351] width 545 height 12
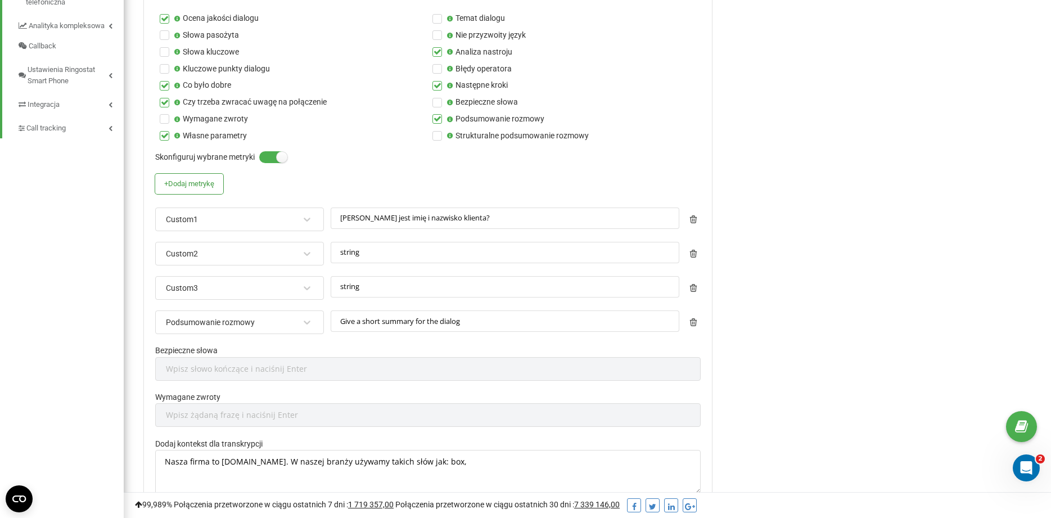
click at [269, 152] on label at bounding box center [264, 151] width 10 height 1
click at [0, 0] on input "Skonfiguruj wybrane metryki" at bounding box center [0, 0] width 0 height 0
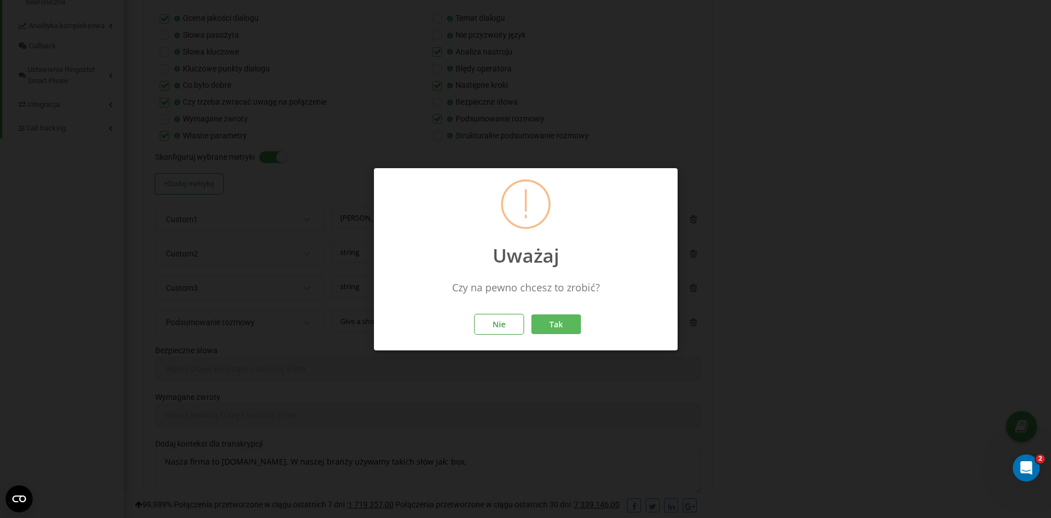
click at [553, 324] on button "Tak" at bounding box center [555, 324] width 49 height 20
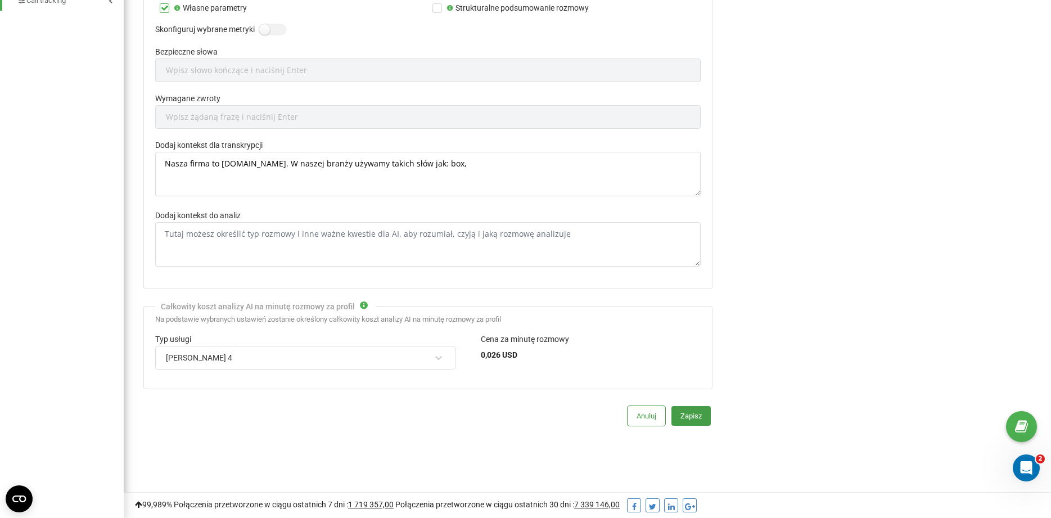
scroll to position [369, 0]
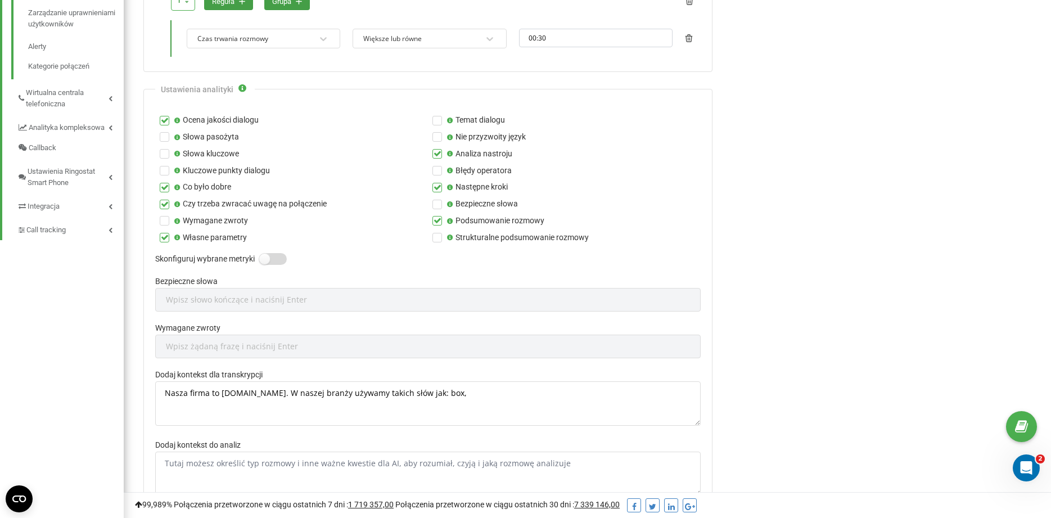
click at [269, 254] on label at bounding box center [264, 253] width 10 height 1
click at [0, 0] on input "Skonfiguruj wybrane metryki" at bounding box center [0, 0] width 0 height 0
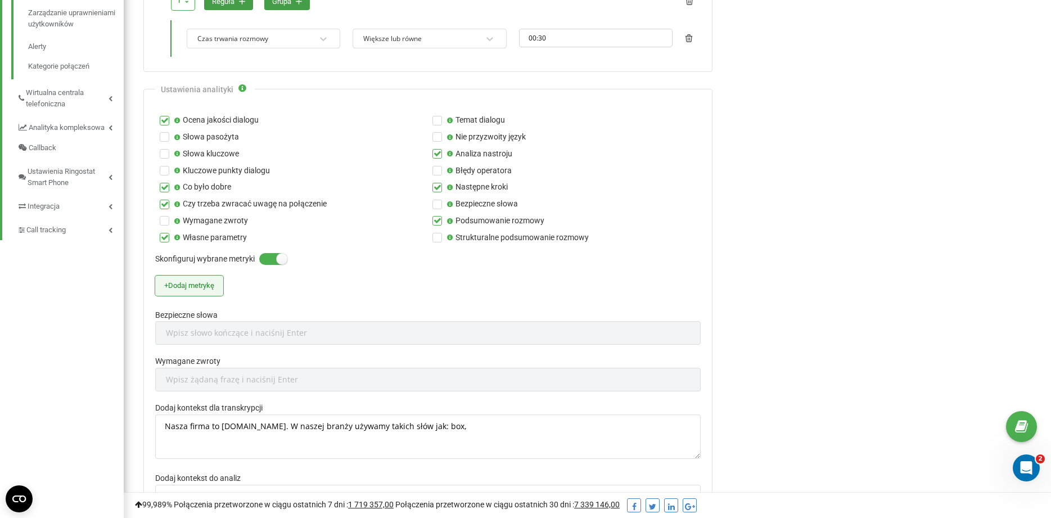
click at [215, 288] on button "+ Dodaj metrykę" at bounding box center [189, 285] width 68 height 20
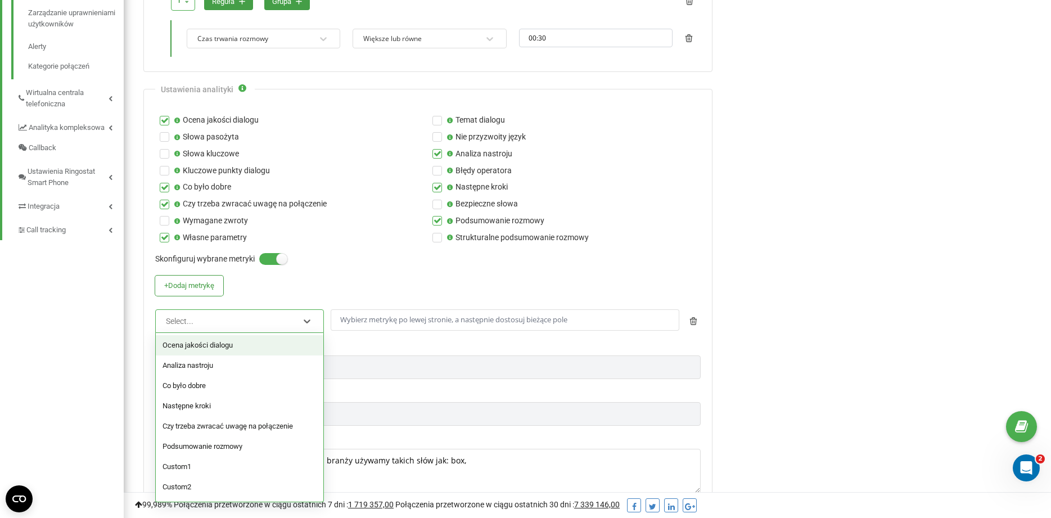
click at [227, 320] on div "Select..." at bounding box center [232, 320] width 135 height 19
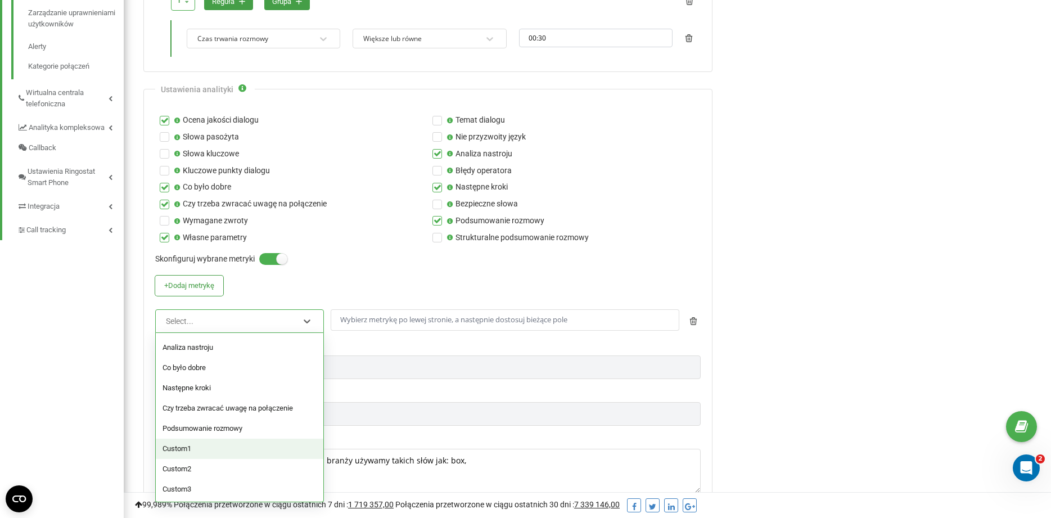
click at [539, 293] on div "+ Dodaj metrykę option Custom1 focused, 7 of 9. 9 results available. Use Up and…" at bounding box center [427, 308] width 545 height 67
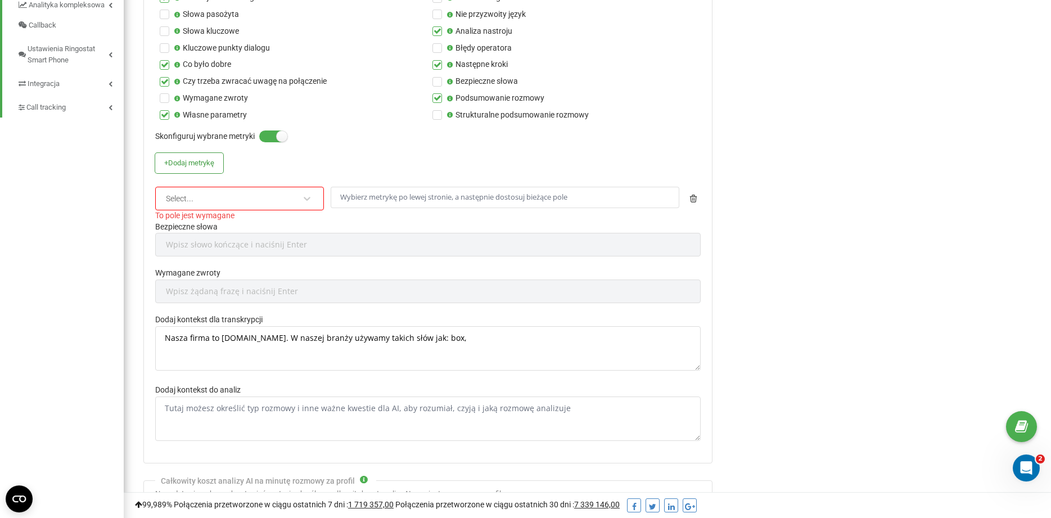
scroll to position [437, 0]
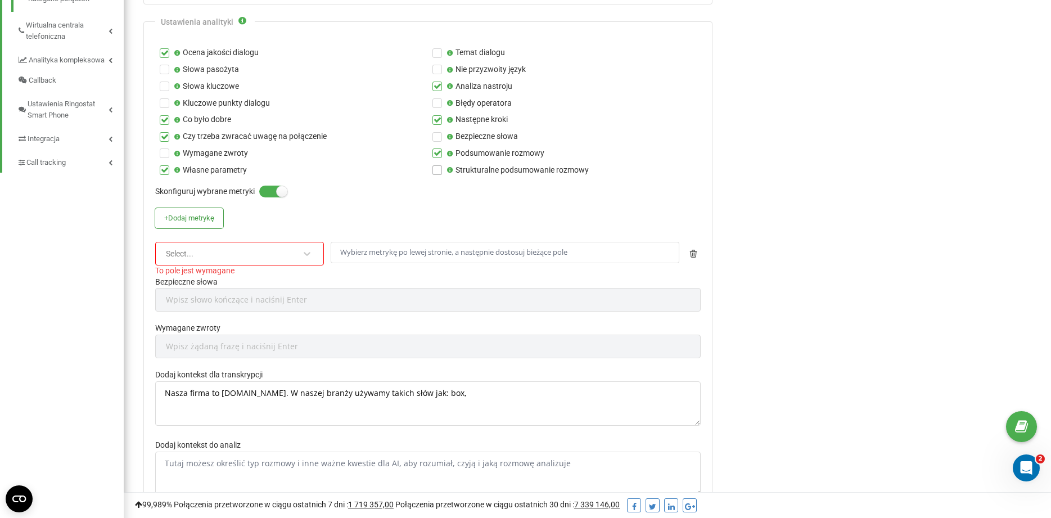
click at [439, 165] on label at bounding box center [437, 165] width 10 height 0
click at [0, 0] on input "Strukturalne podsumowanie rozmowy" at bounding box center [0, 0] width 0 height 0
click at [207, 257] on div "Select..." at bounding box center [232, 253] width 135 height 19
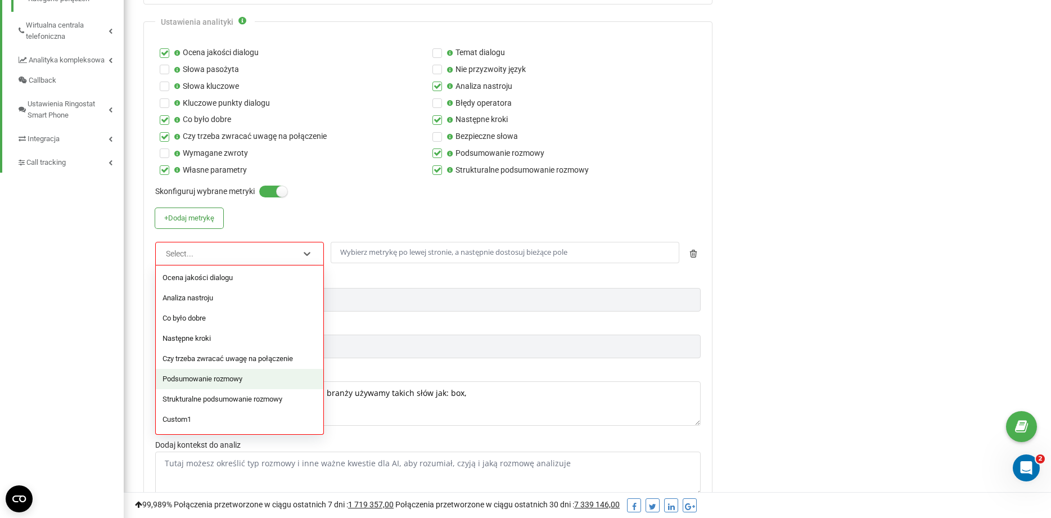
scroll to position [38, 0]
click at [248, 381] on div "Custom1" at bounding box center [240, 381] width 168 height 20
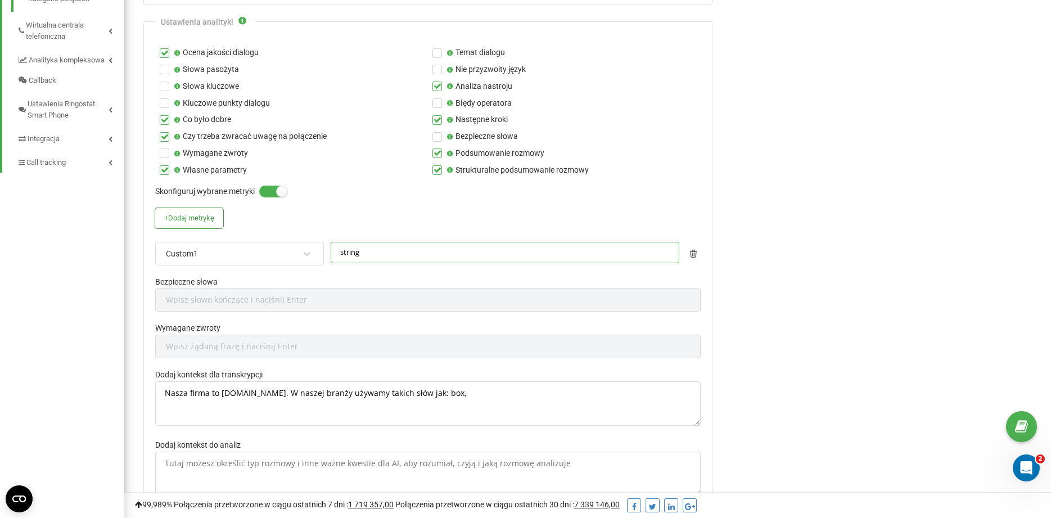
drag, startPoint x: 401, startPoint y: 248, endPoint x: 297, endPoint y: 250, distance: 103.5
click at [331, 250] on input "string" at bounding box center [505, 253] width 349 height 22
paste input "Jakie jest imię i nazwisko klienta?"
type input "Jakie jest imię i nazwisko klienta?"
click at [213, 222] on button "+ Dodaj metrykę" at bounding box center [189, 218] width 68 height 20
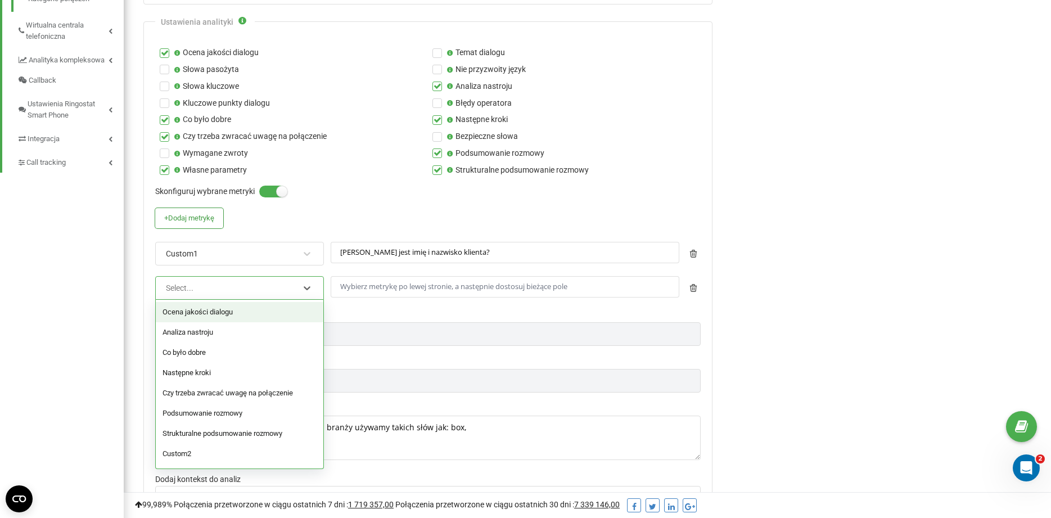
click at [237, 286] on div "Select..." at bounding box center [232, 287] width 135 height 19
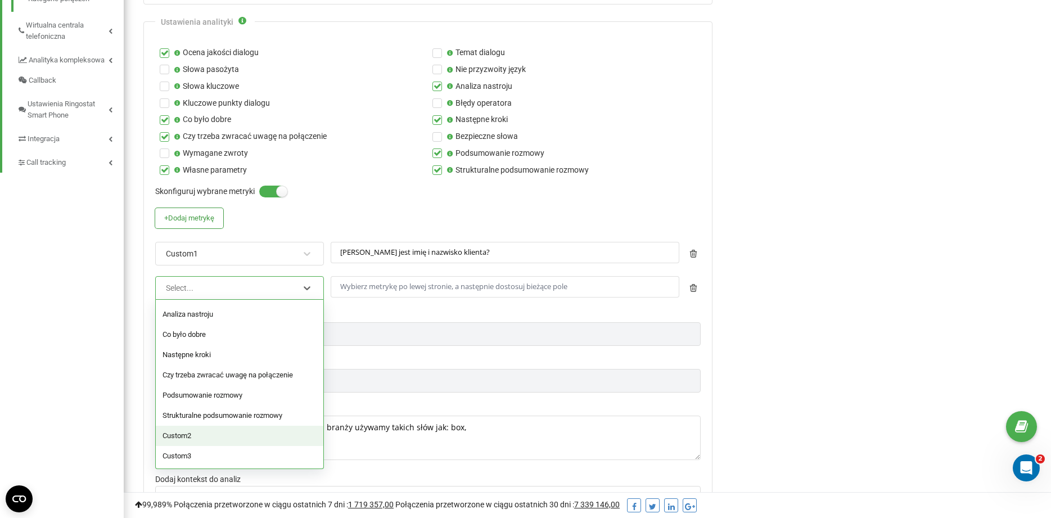
click at [252, 435] on div "Custom2" at bounding box center [240, 436] width 168 height 20
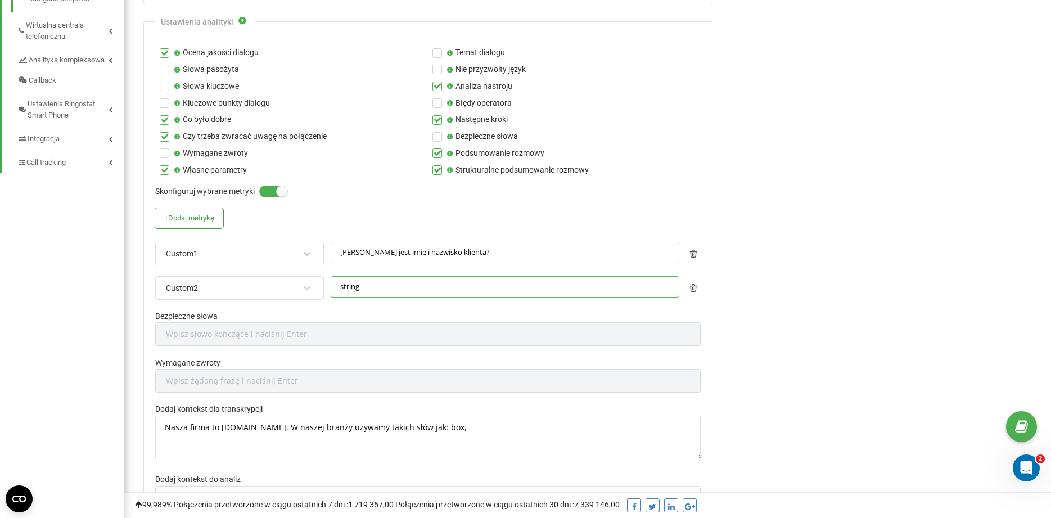
drag, startPoint x: 439, startPoint y: 286, endPoint x: 303, endPoint y: 282, distance: 136.1
click at [331, 282] on input "string" at bounding box center [505, 287] width 349 height 22
paste input "W jakiej miejscowości klient chciałby postawić obiekt Self-Storage?"
type input "W jakiej miejscowości klient chciałby postawić obiekt Self-Storage?"
click at [204, 223] on button "+ Dodaj metrykę" at bounding box center [189, 218] width 68 height 20
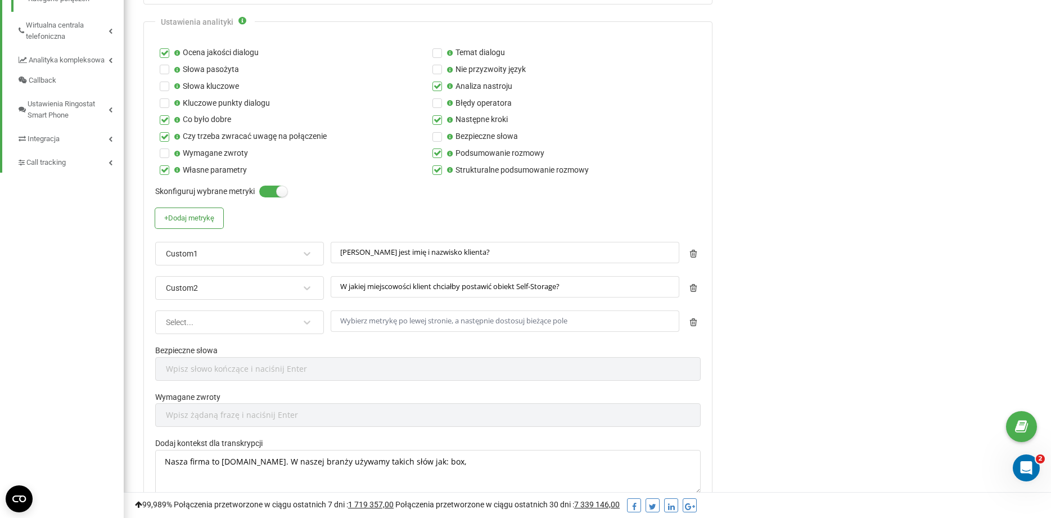
click at [251, 326] on div "Select..." at bounding box center [232, 322] width 135 height 19
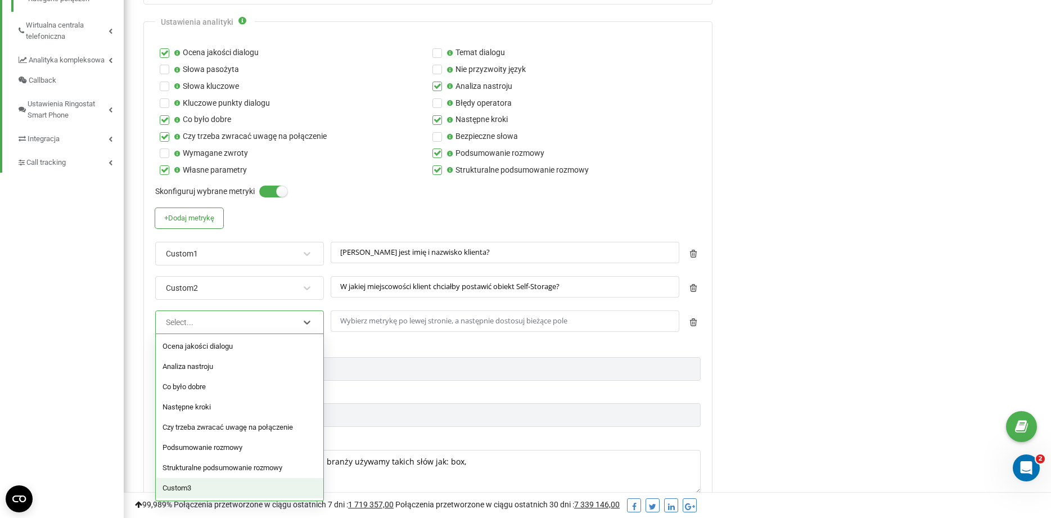
drag, startPoint x: 259, startPoint y: 486, endPoint x: 277, endPoint y: 445, distance: 44.1
click at [259, 486] on div "Custom3" at bounding box center [240, 488] width 168 height 20
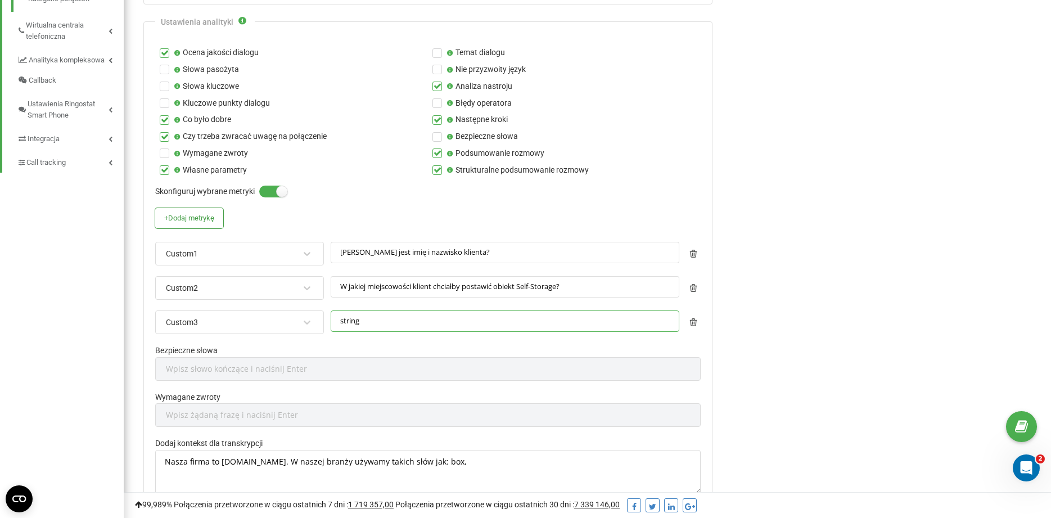
drag, startPoint x: 399, startPoint y: 322, endPoint x: 297, endPoint y: 314, distance: 102.1
click at [331, 314] on input "string" at bounding box center [505, 321] width 349 height 22
paste input "Czy klient posiada działkę pod inwestycję?"
type input "Czy klient posiada działkę pod inwestycję?"
click at [765, 332] on div "Analiza rozmów przy użyciu AI W tej sekcji masz możliwość dostosowania: Rodzaj …" at bounding box center [883, 223] width 319 height 1195
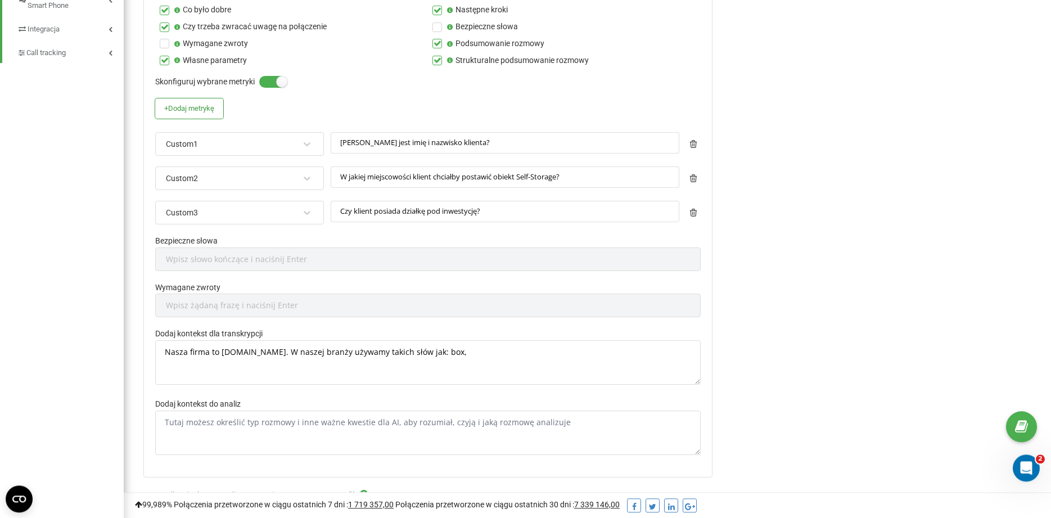
scroll to position [552, 0]
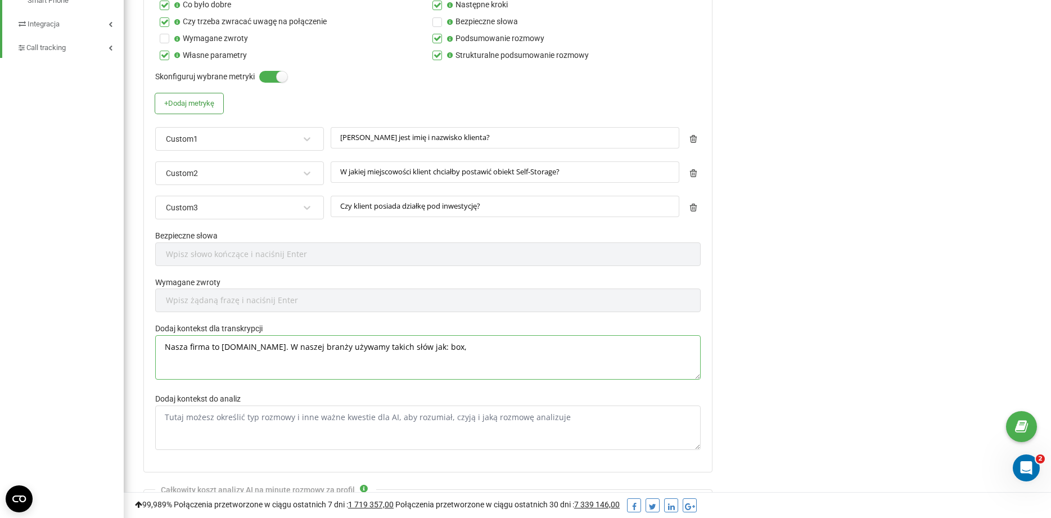
click at [275, 348] on textarea "Nasza firma to HT-BOX.COM. W naszej branży używamy takich słów jak: box," at bounding box center [427, 357] width 545 height 44
drag, startPoint x: 612, startPoint y: 360, endPoint x: 568, endPoint y: 349, distance: 44.6
click at [568, 349] on textarea "Nasza firma to HT-BOX.COM. Jesteśmy producentem kontenerów służących do wynajmu…" at bounding box center [427, 357] width 545 height 44
click at [404, 350] on textarea "Nasza firma to HT-BOX.COM. Jesteśmy producentem kontenerów służących do wynajmu…" at bounding box center [427, 357] width 545 height 44
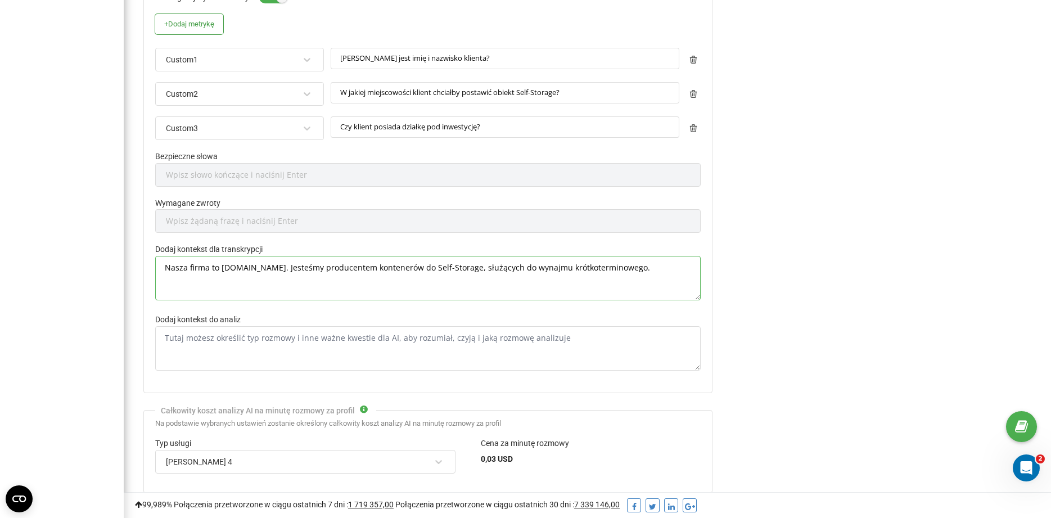
scroll to position [735, 0]
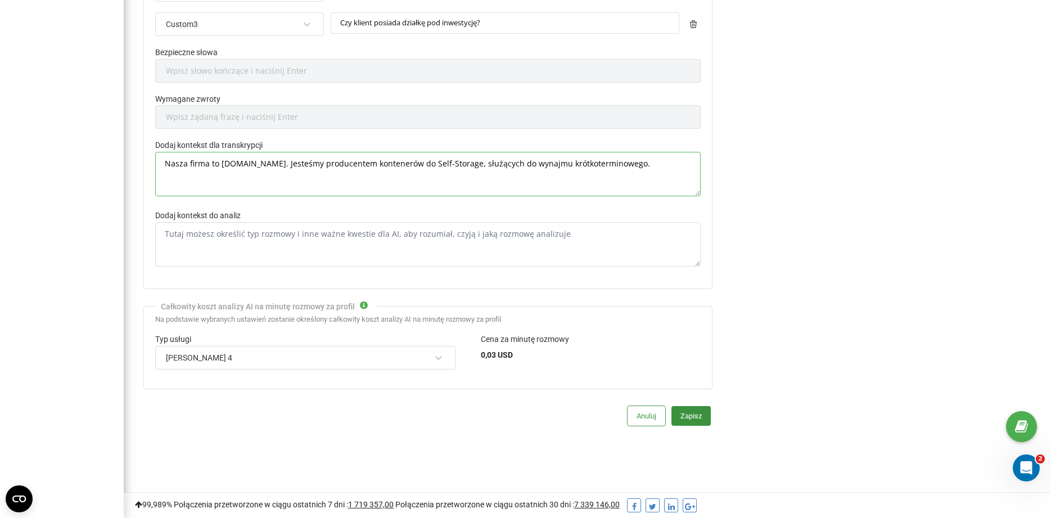
type textarea "Nasza firma to HT-BOX.COM. Jesteśmy producentem kontenerów do Self-Storage, słu…"
click at [689, 415] on button "Zapisz" at bounding box center [690, 416] width 39 height 20
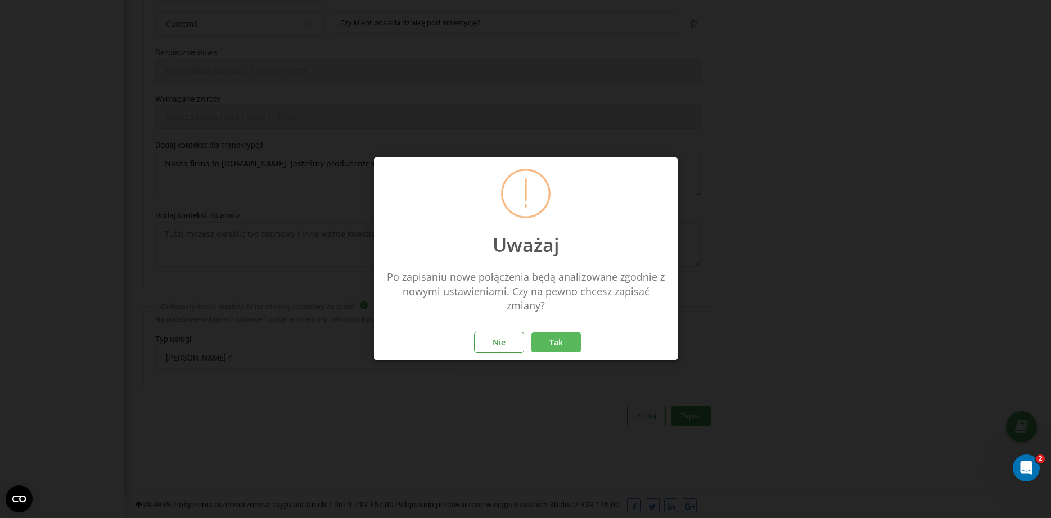
click at [567, 341] on button "Tak" at bounding box center [555, 343] width 49 height 20
